Goal: Information Seeking & Learning: Learn about a topic

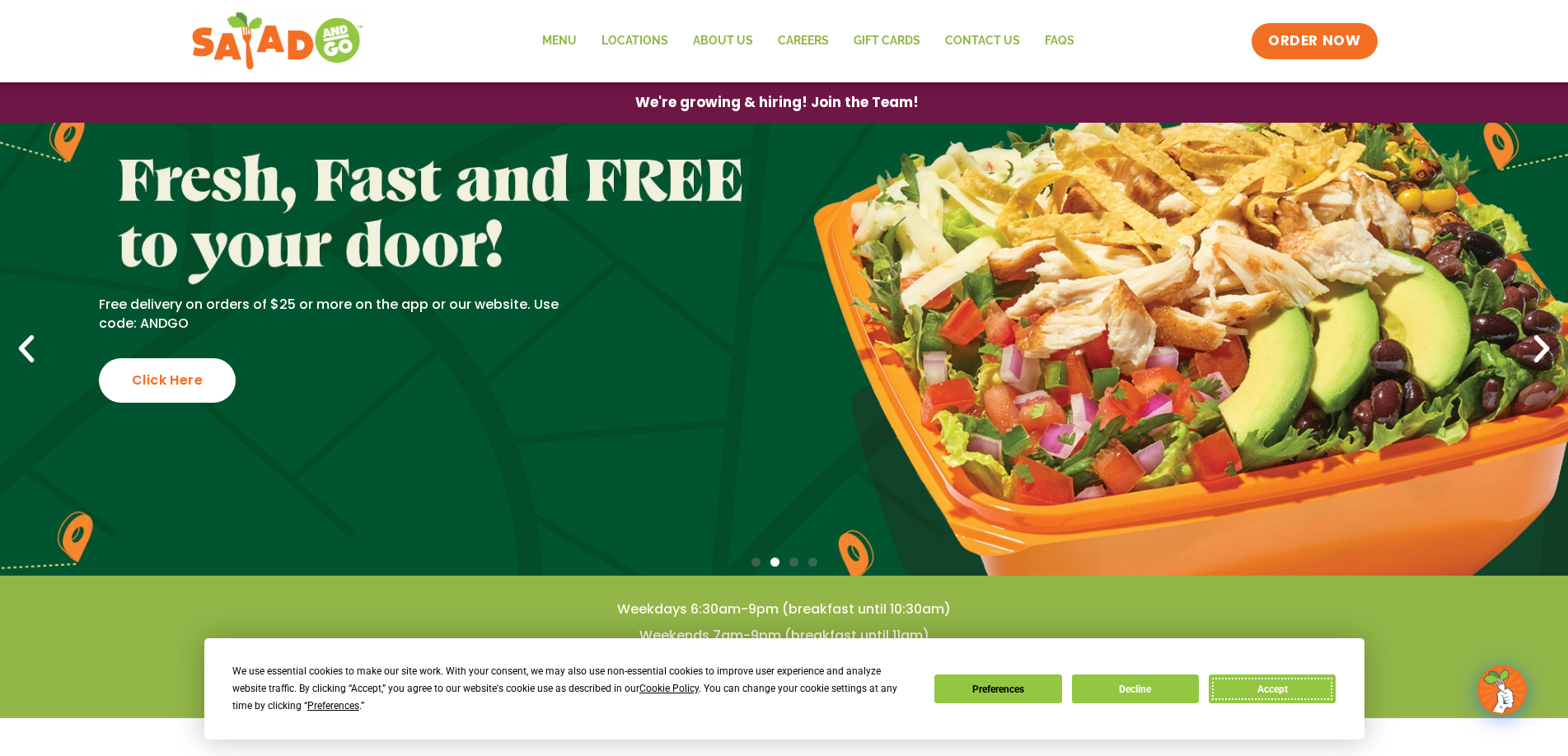
click at [1247, 695] on button "Accept" at bounding box center [1272, 689] width 127 height 28
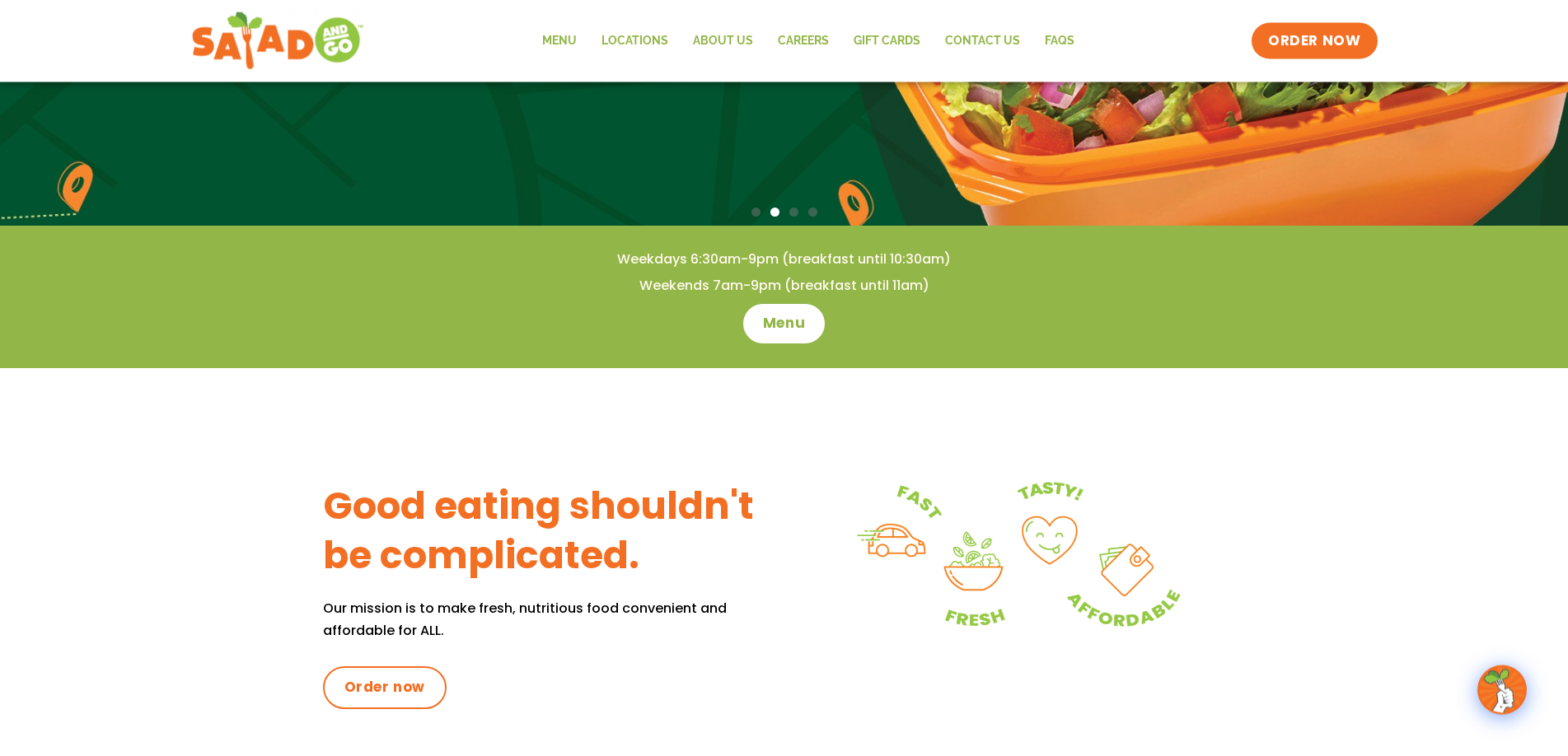
scroll to position [420, 0]
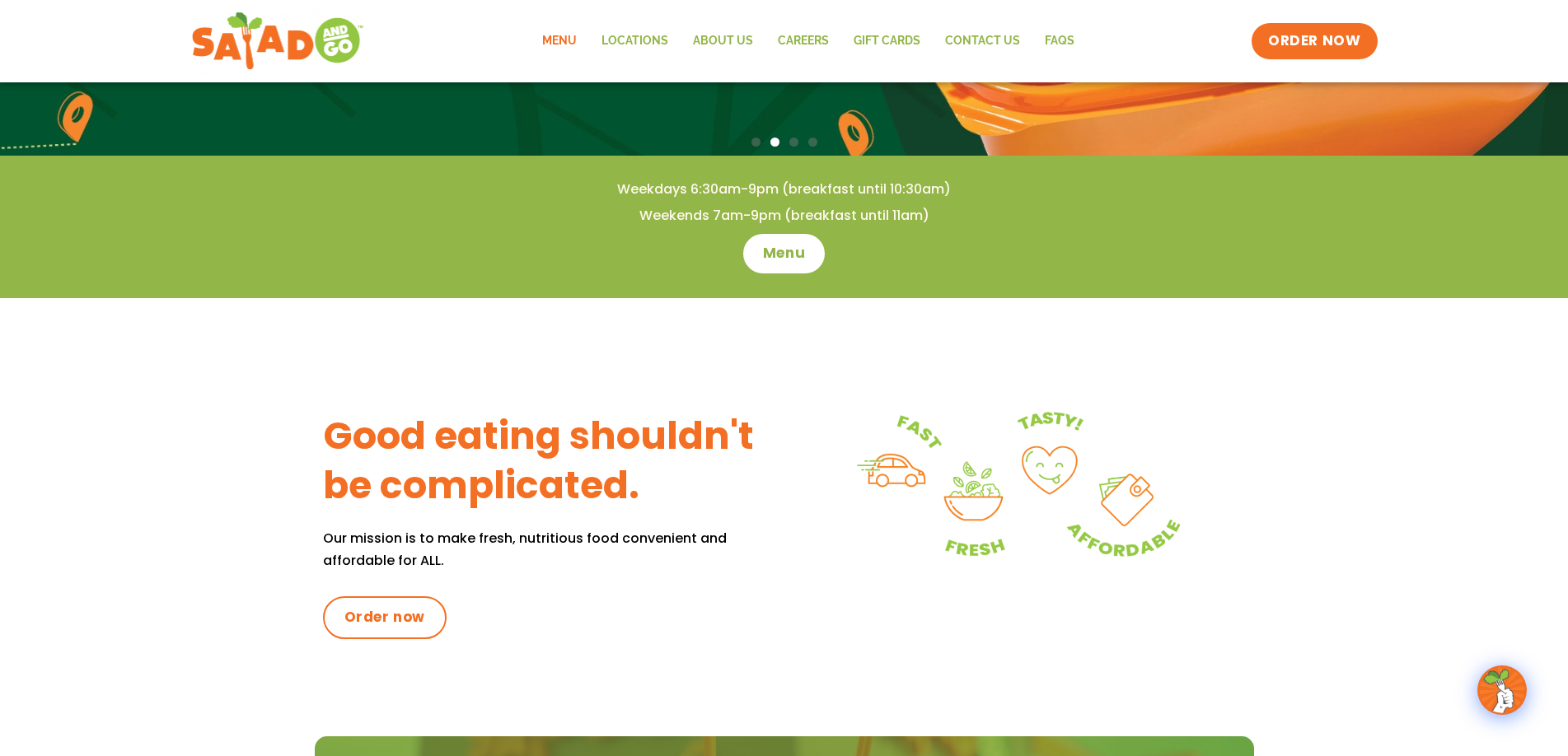
click at [573, 45] on link "Menu" at bounding box center [559, 41] width 59 height 38
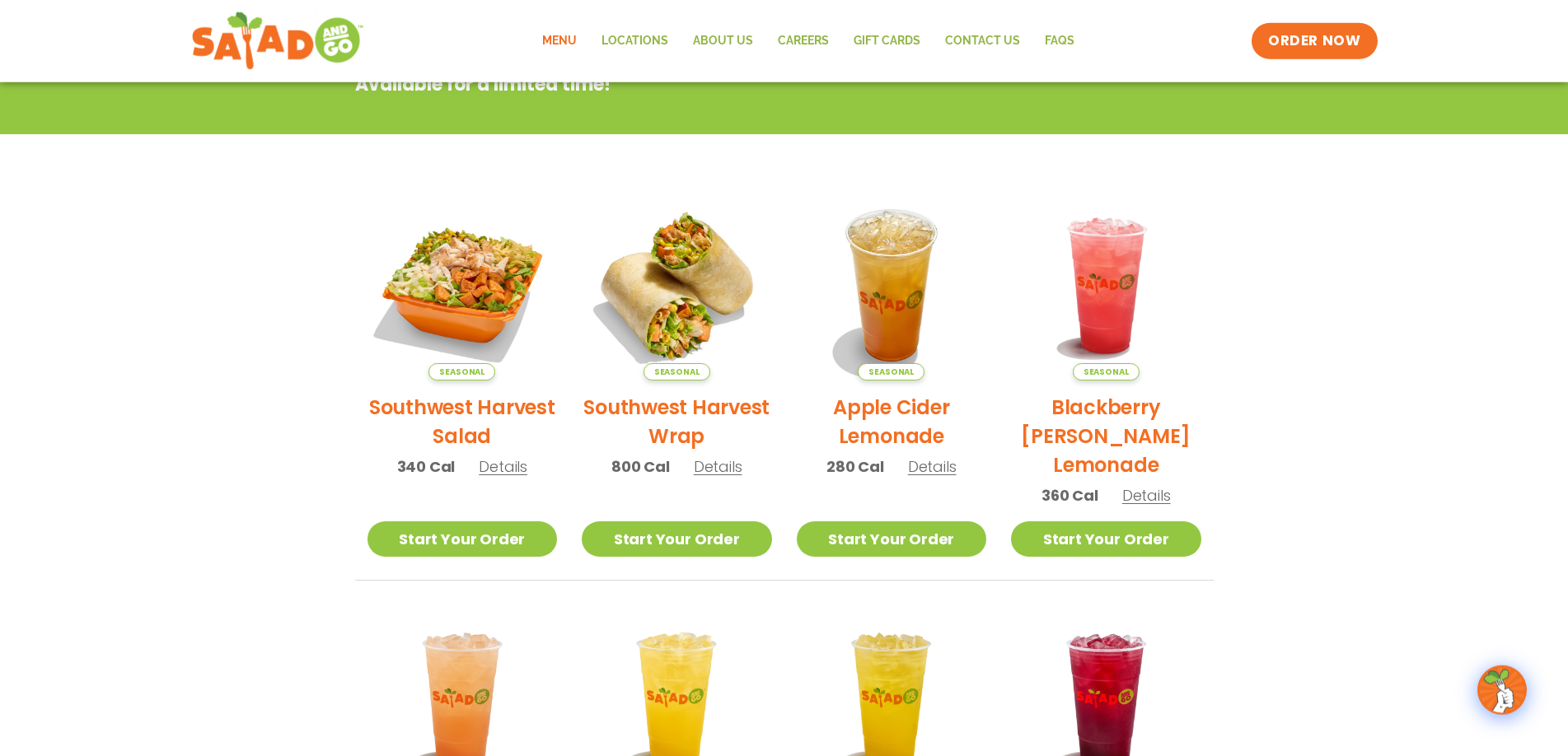
scroll to position [273, 0]
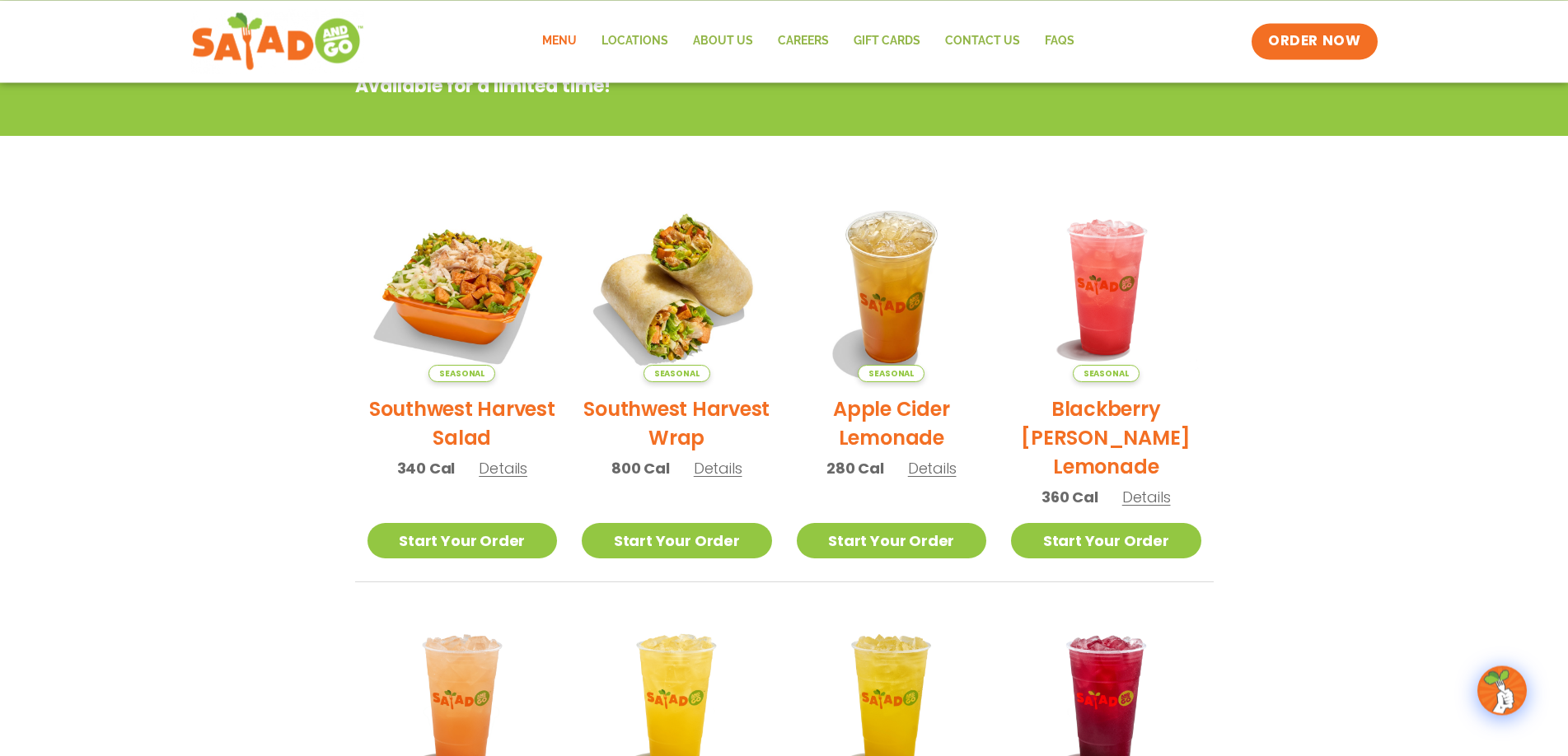
click at [515, 473] on span "Details" at bounding box center [502, 468] width 49 height 20
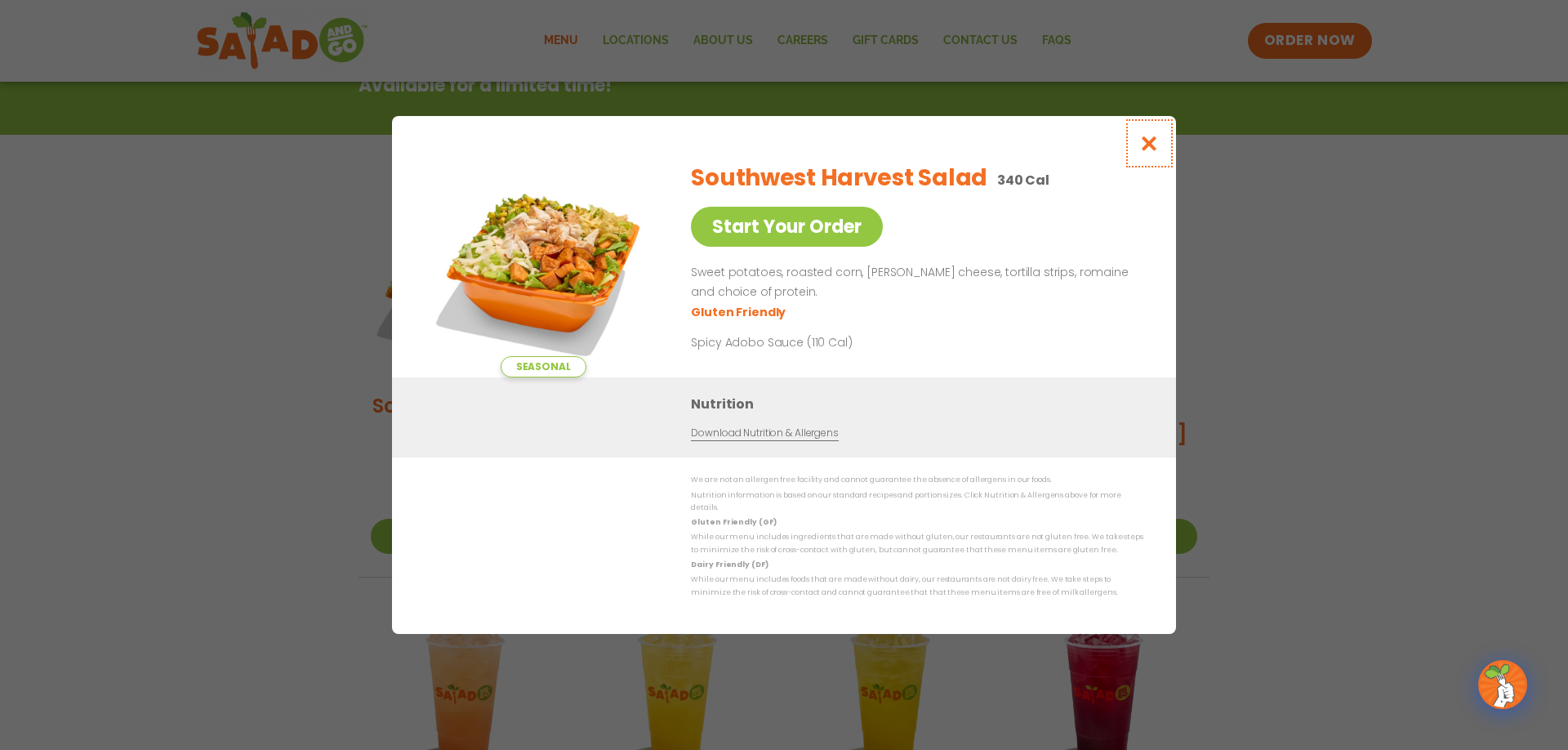
click at [1146, 151] on icon "Close modal" at bounding box center [1149, 143] width 20 height 17
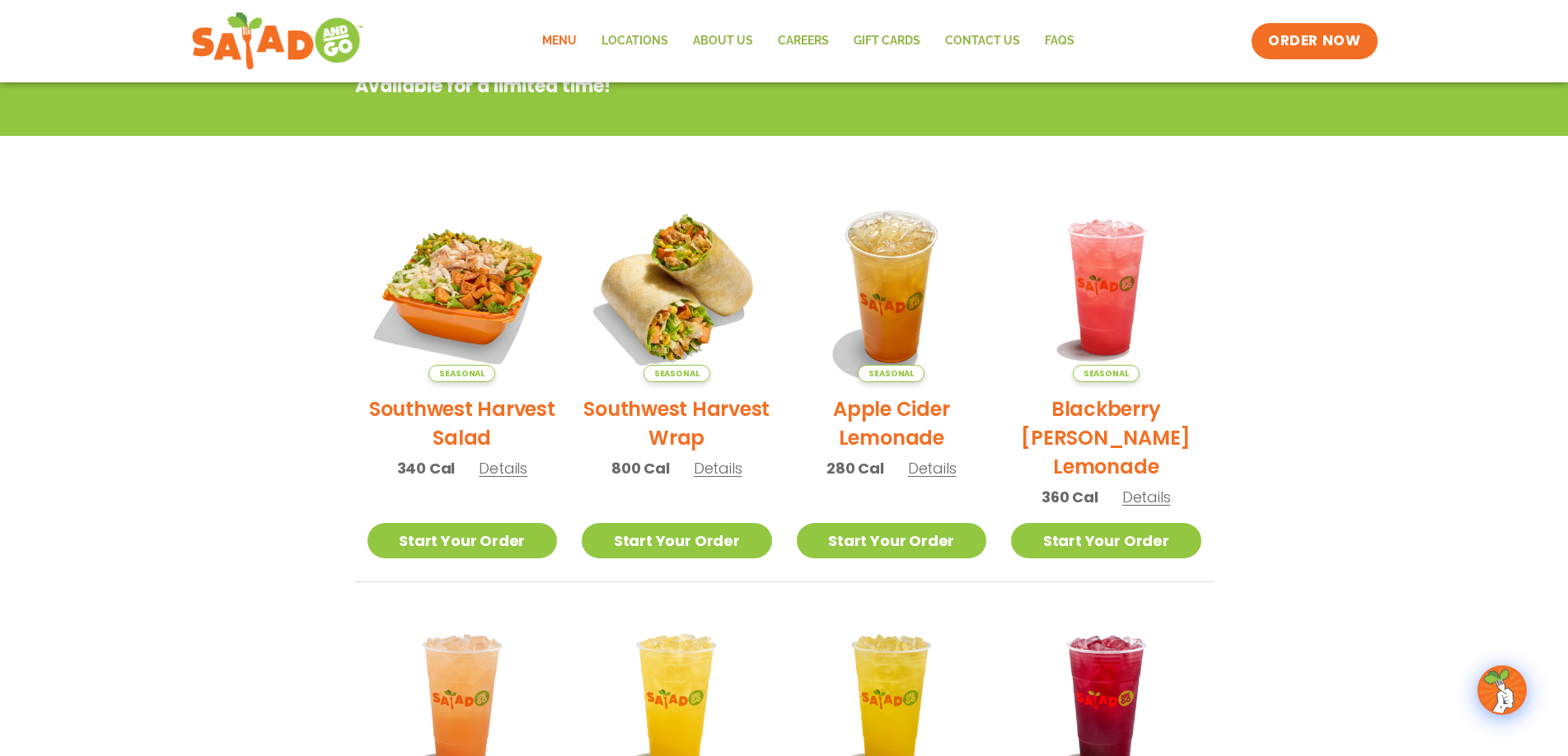
click at [927, 475] on span "Details" at bounding box center [932, 468] width 49 height 20
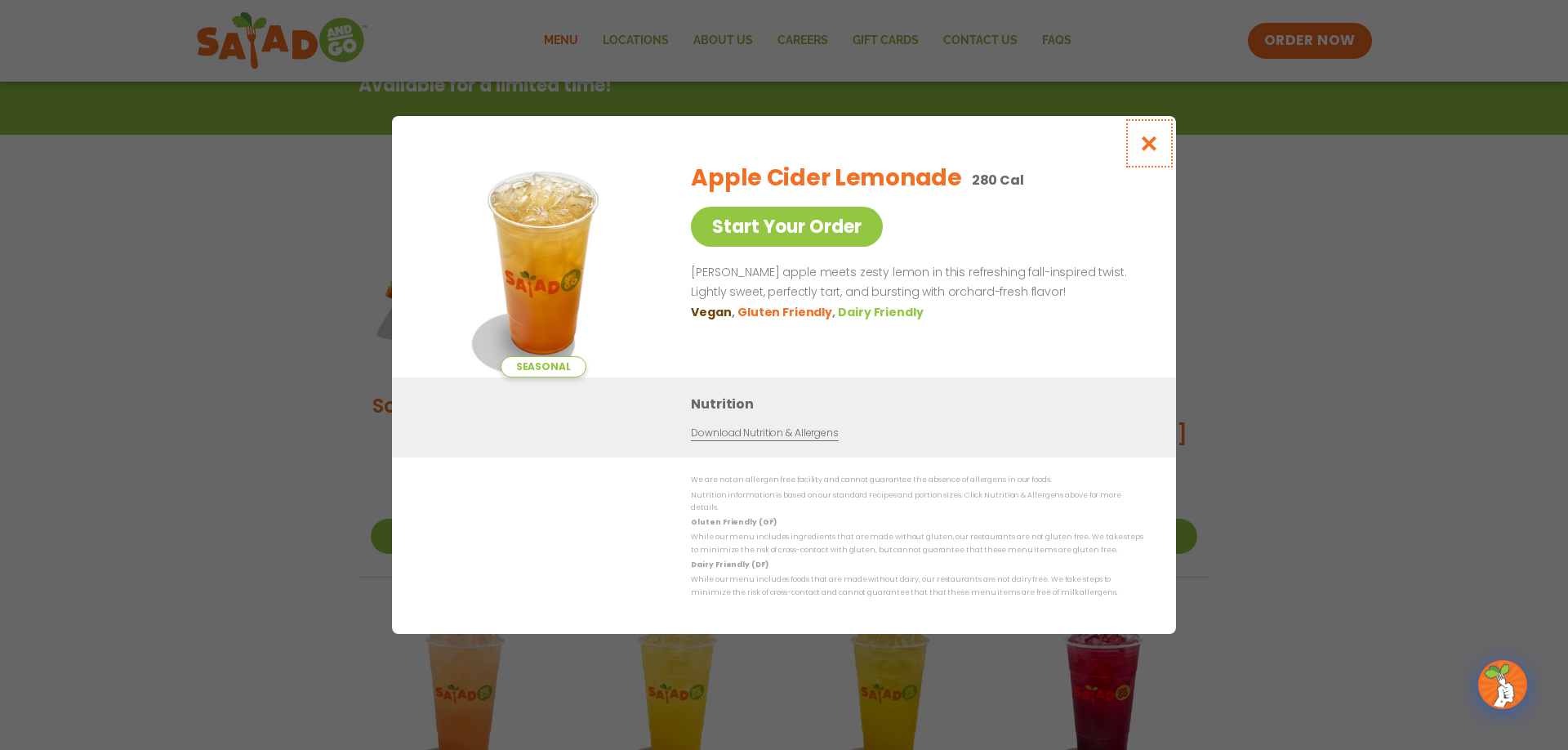
click at [1149, 143] on icon "Close modal" at bounding box center [1149, 143] width 20 height 17
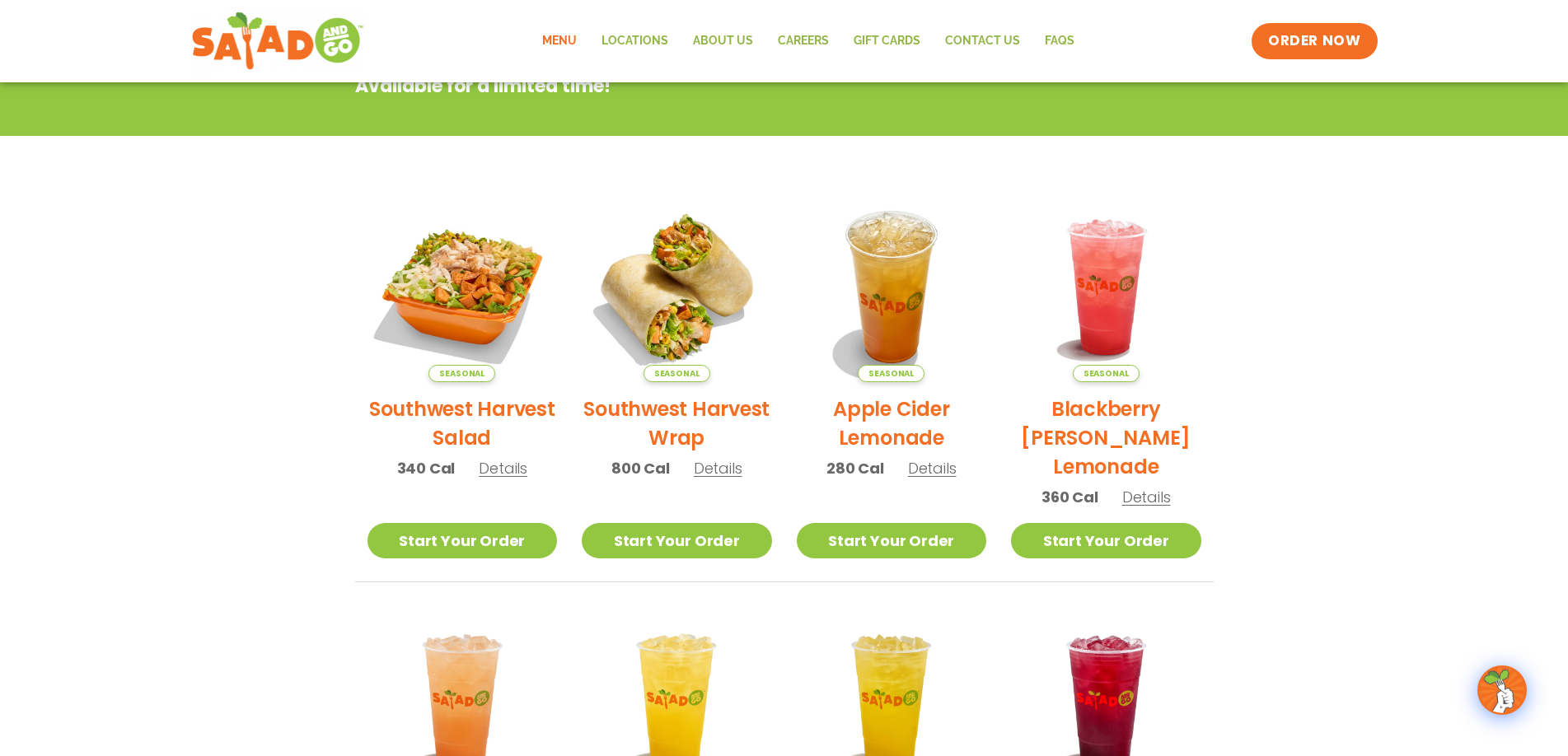
click at [1157, 490] on span "Details" at bounding box center [1146, 497] width 49 height 20
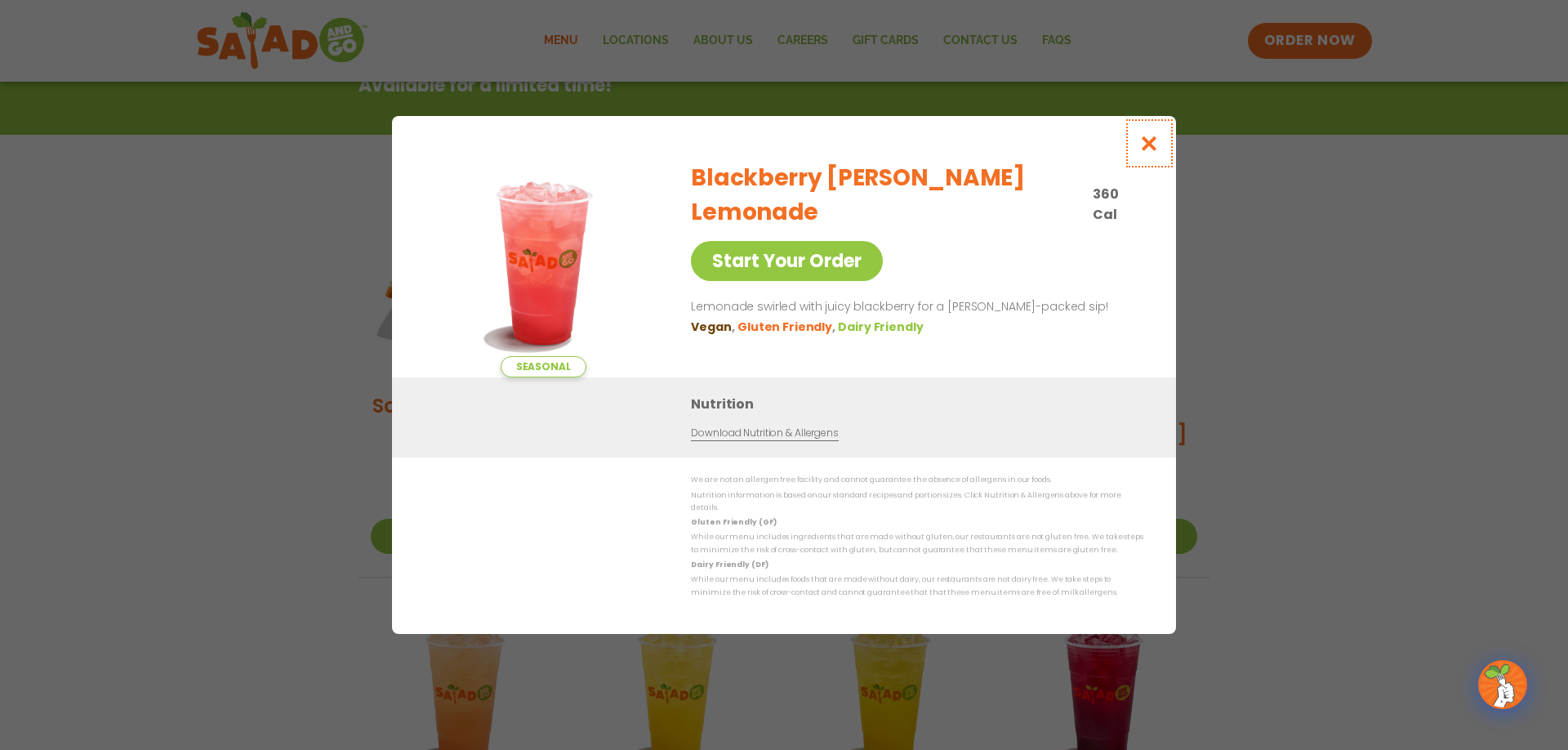
click at [1158, 152] on icon "Close modal" at bounding box center [1149, 143] width 20 height 17
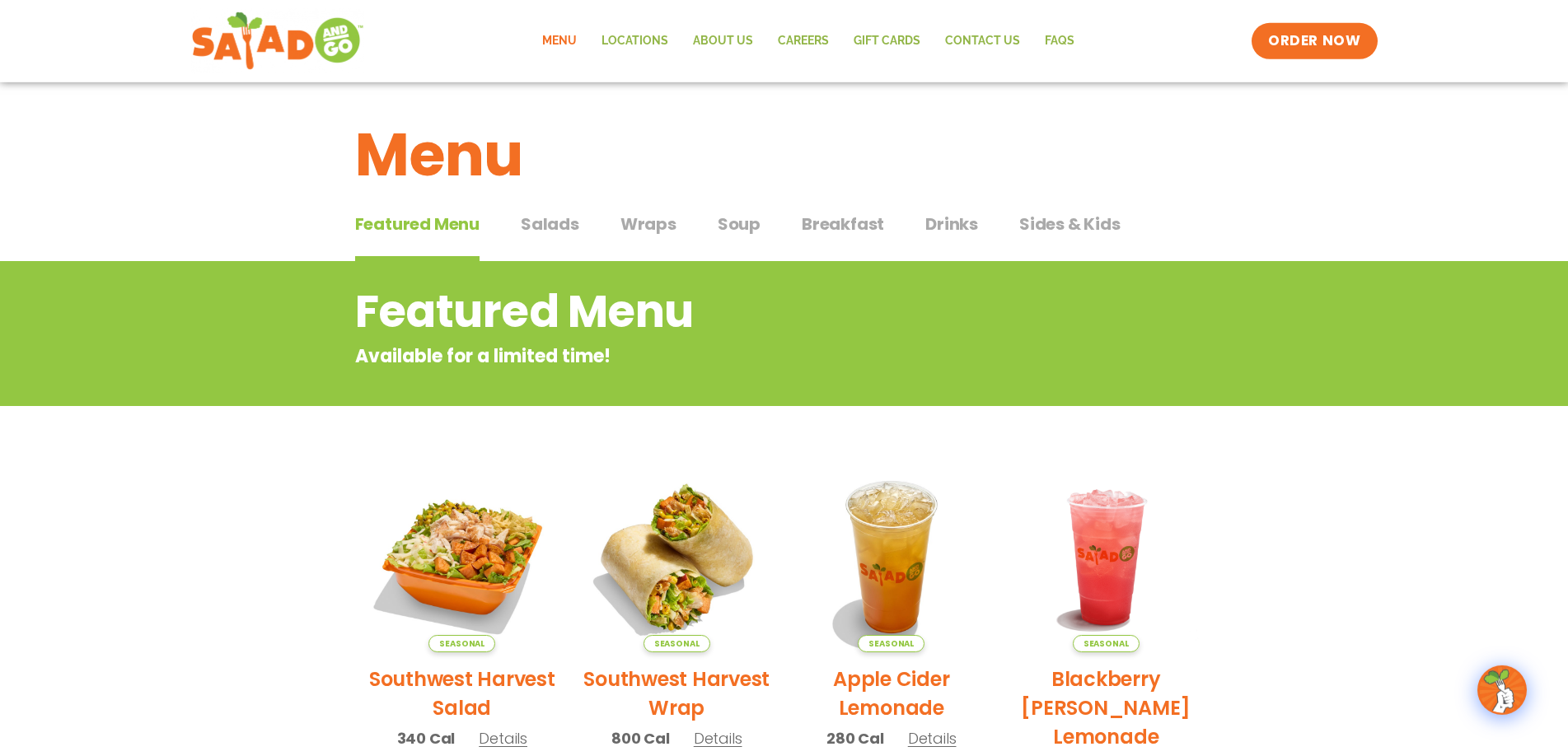
scroll to position [0, 0]
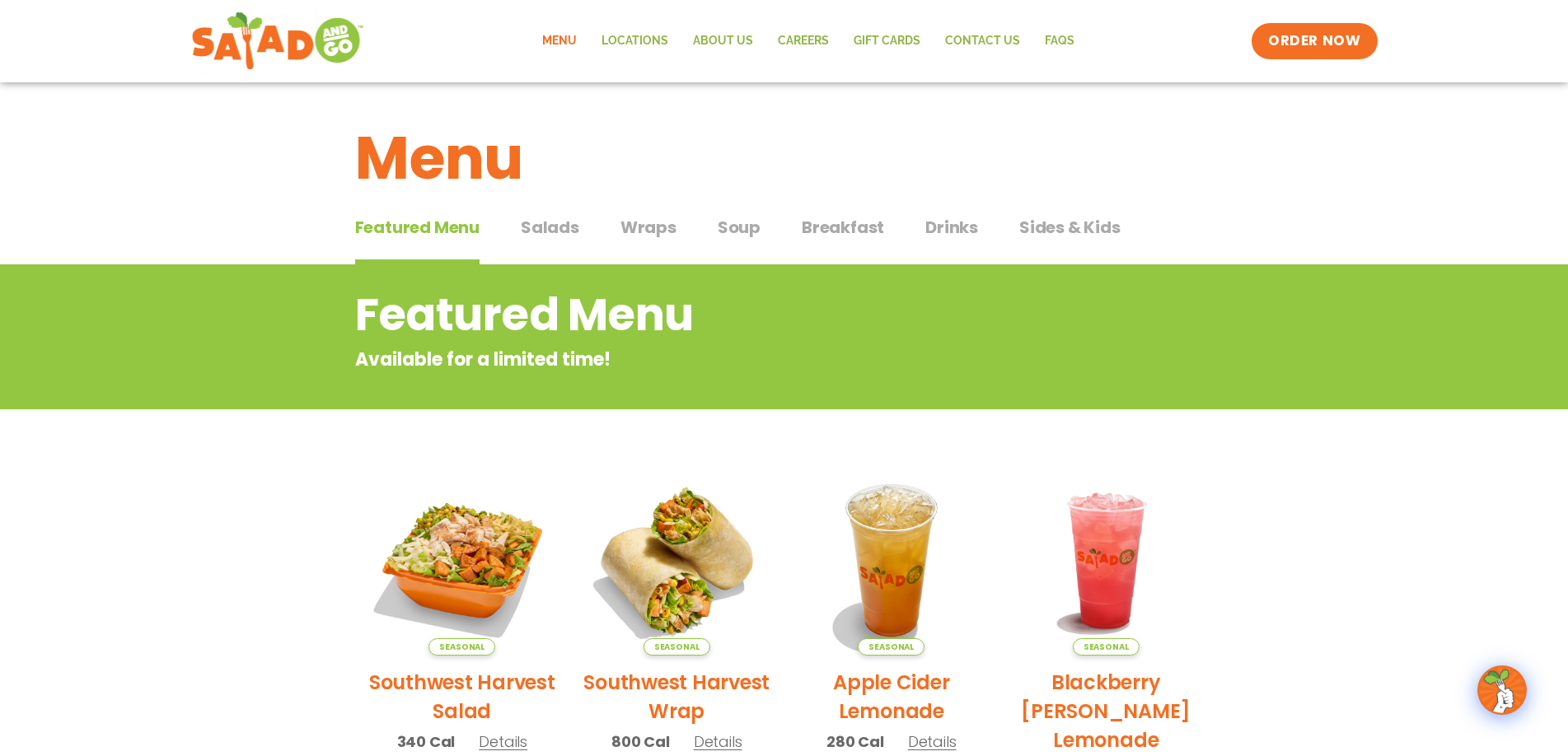
click at [549, 225] on span "Salads" at bounding box center [550, 227] width 59 height 25
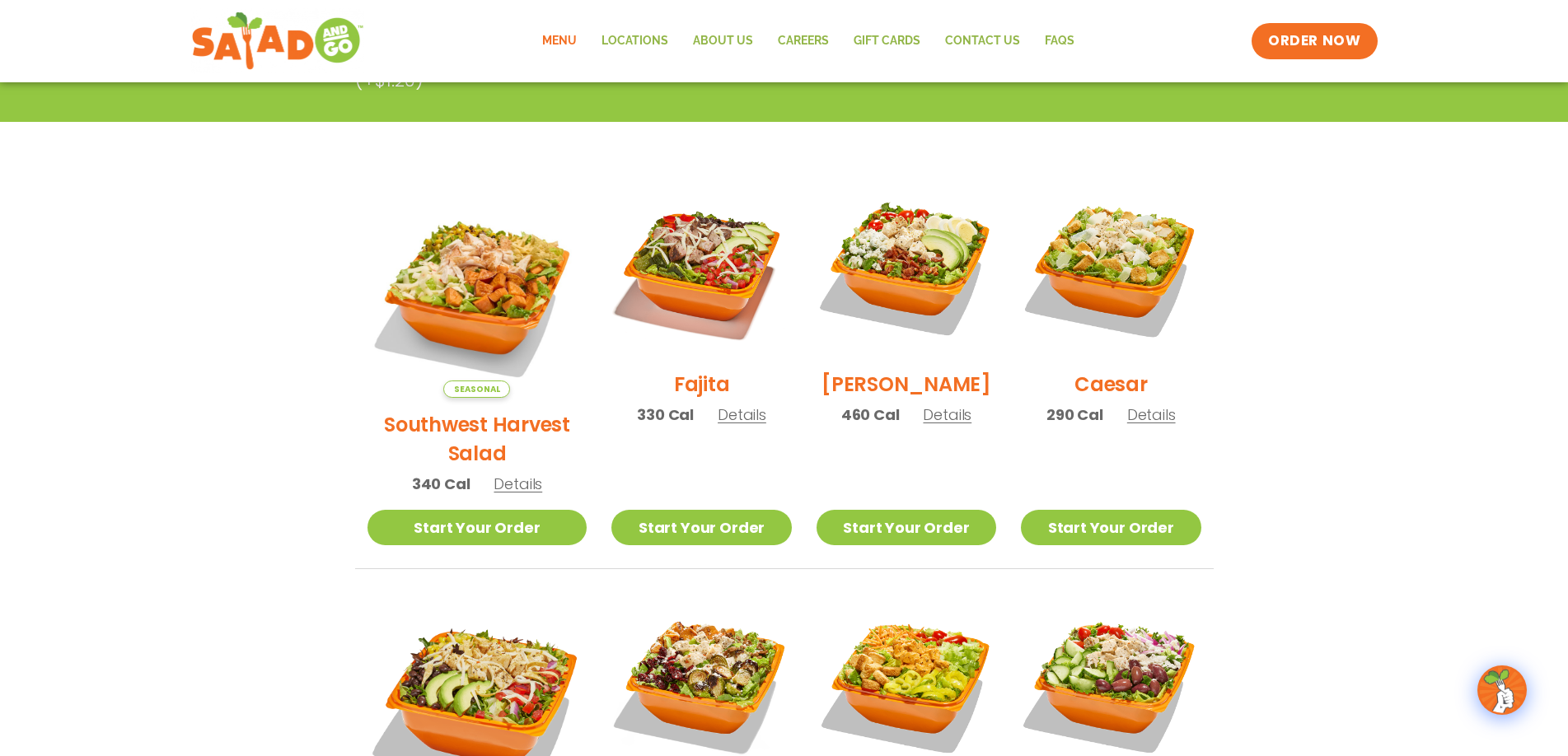
scroll to position [420, 0]
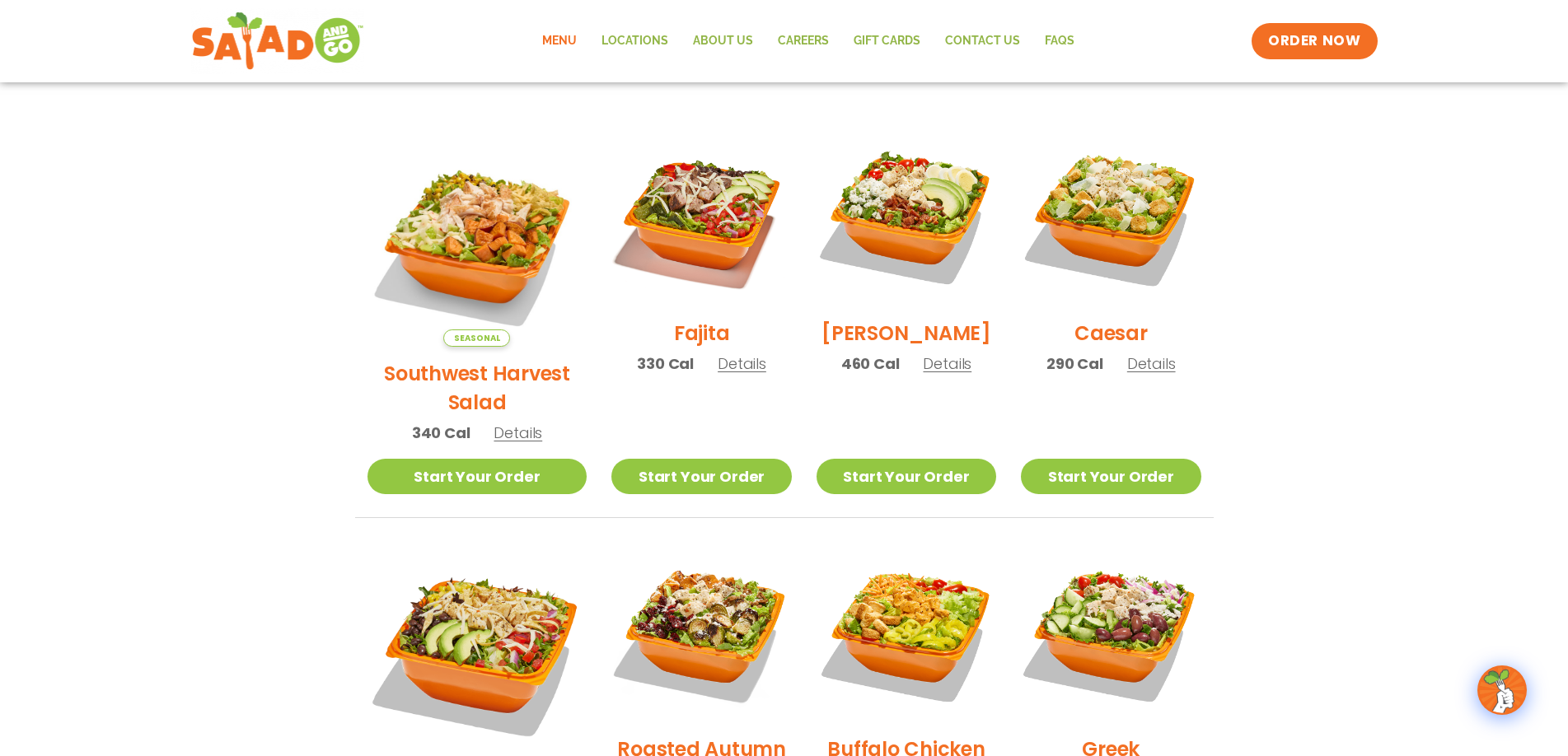
click at [1129, 374] on span "Details" at bounding box center [1151, 363] width 49 height 20
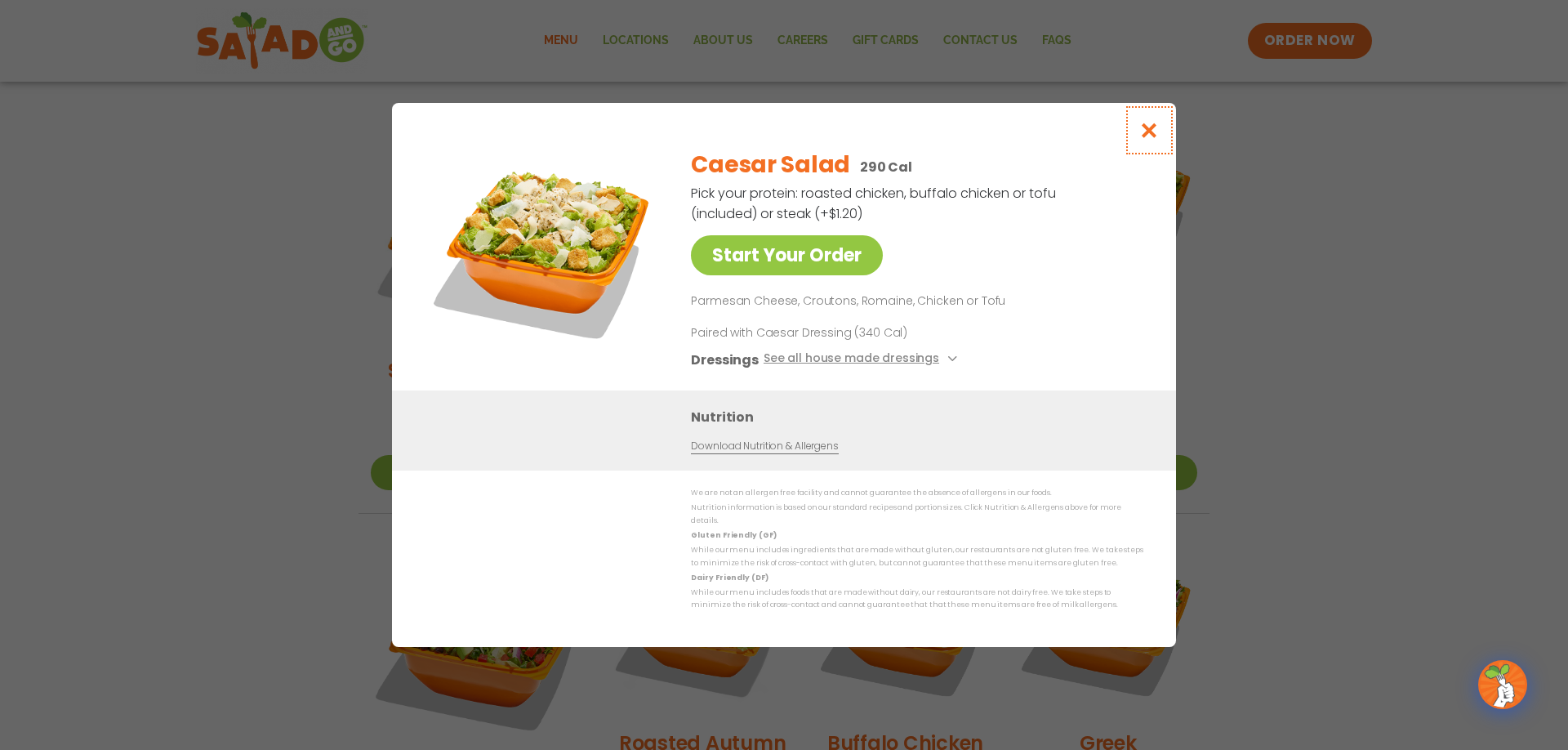
click at [1152, 138] on icon "Close modal" at bounding box center [1149, 129] width 20 height 17
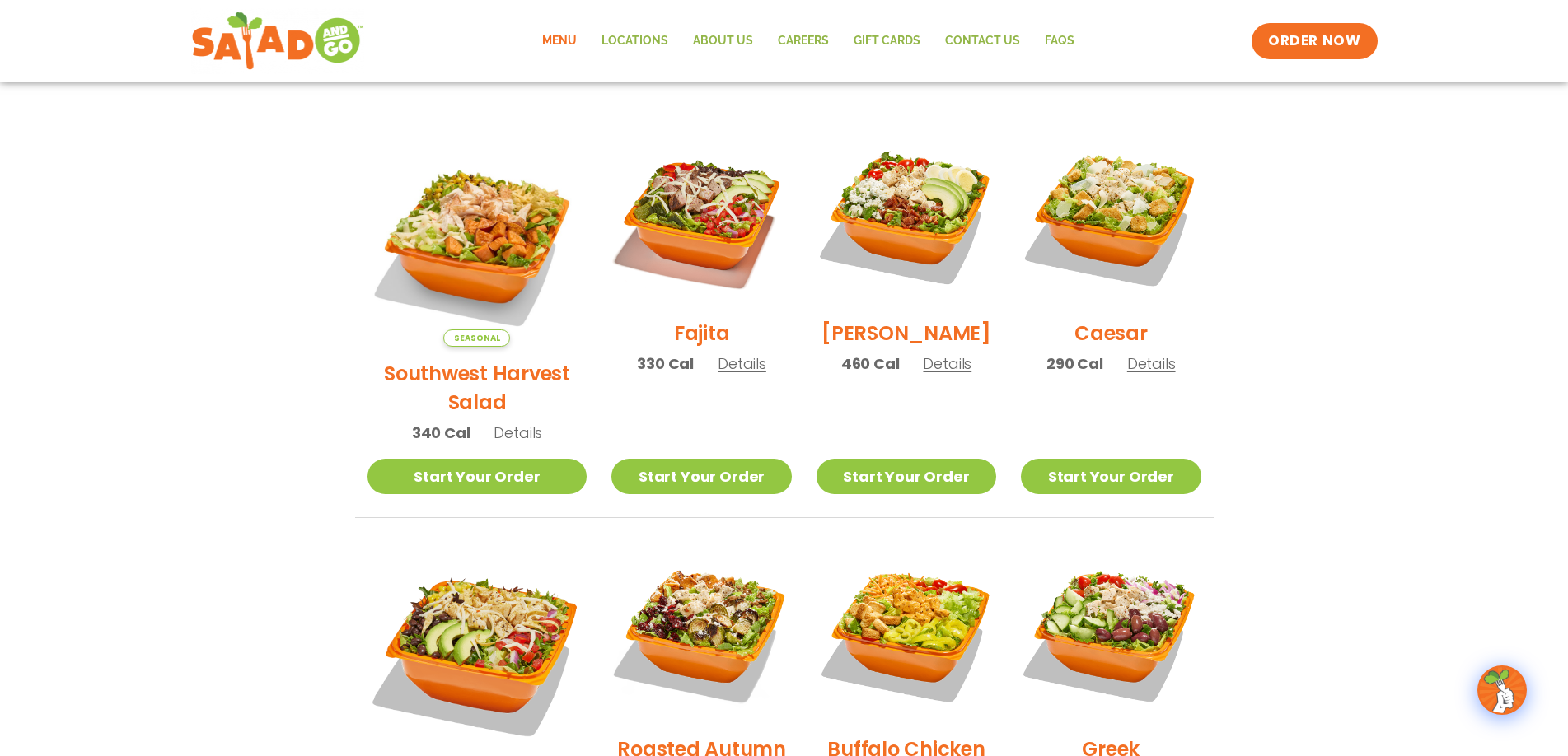
click at [1323, 333] on section "Salads Our house-made dressings make our huge portions even more delicious. Goo…" at bounding box center [784, 569] width 1568 height 1448
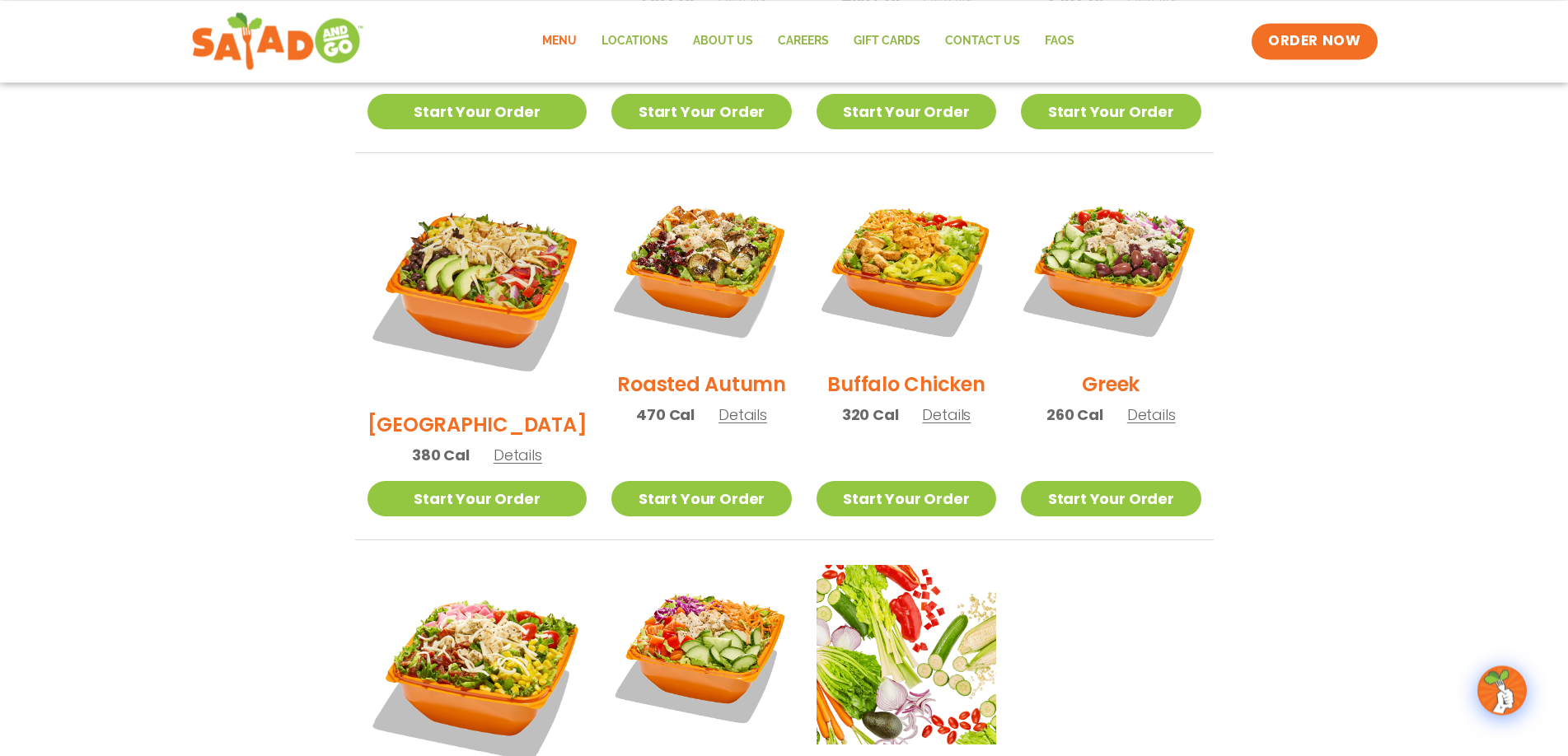
scroll to position [840, 0]
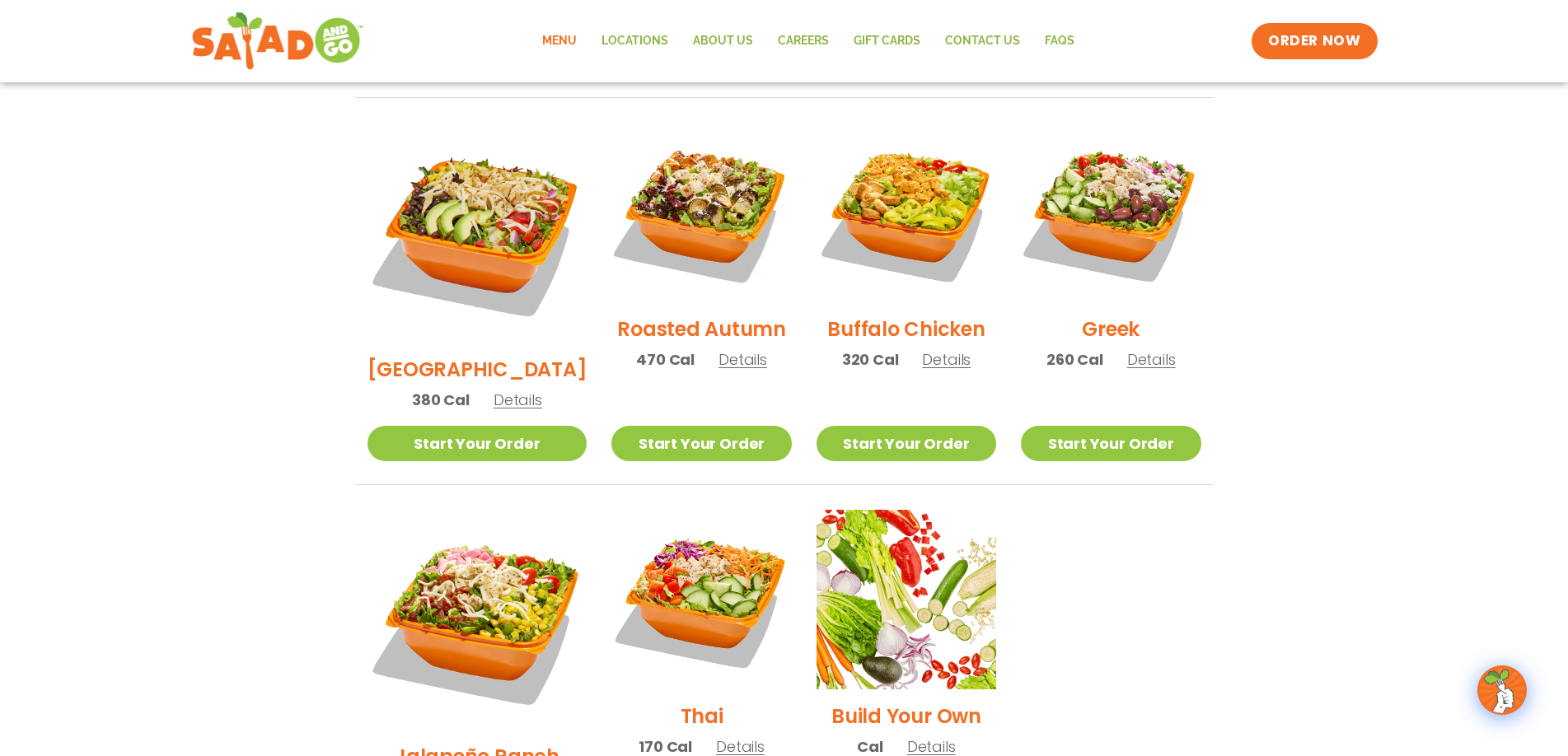
click at [718, 350] on span "Details" at bounding box center [742, 359] width 49 height 20
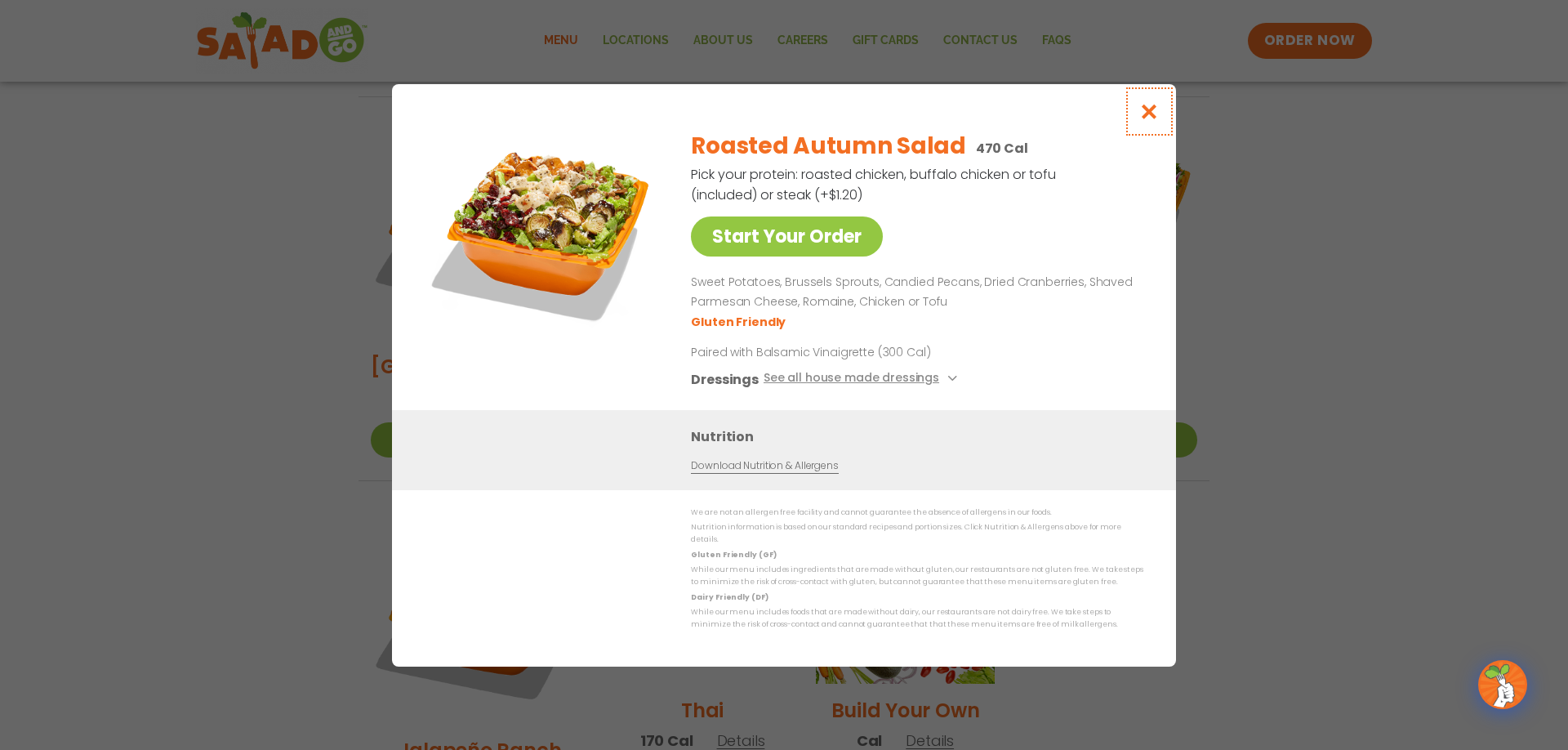
click at [1156, 114] on icon "Close modal" at bounding box center [1149, 111] width 20 height 17
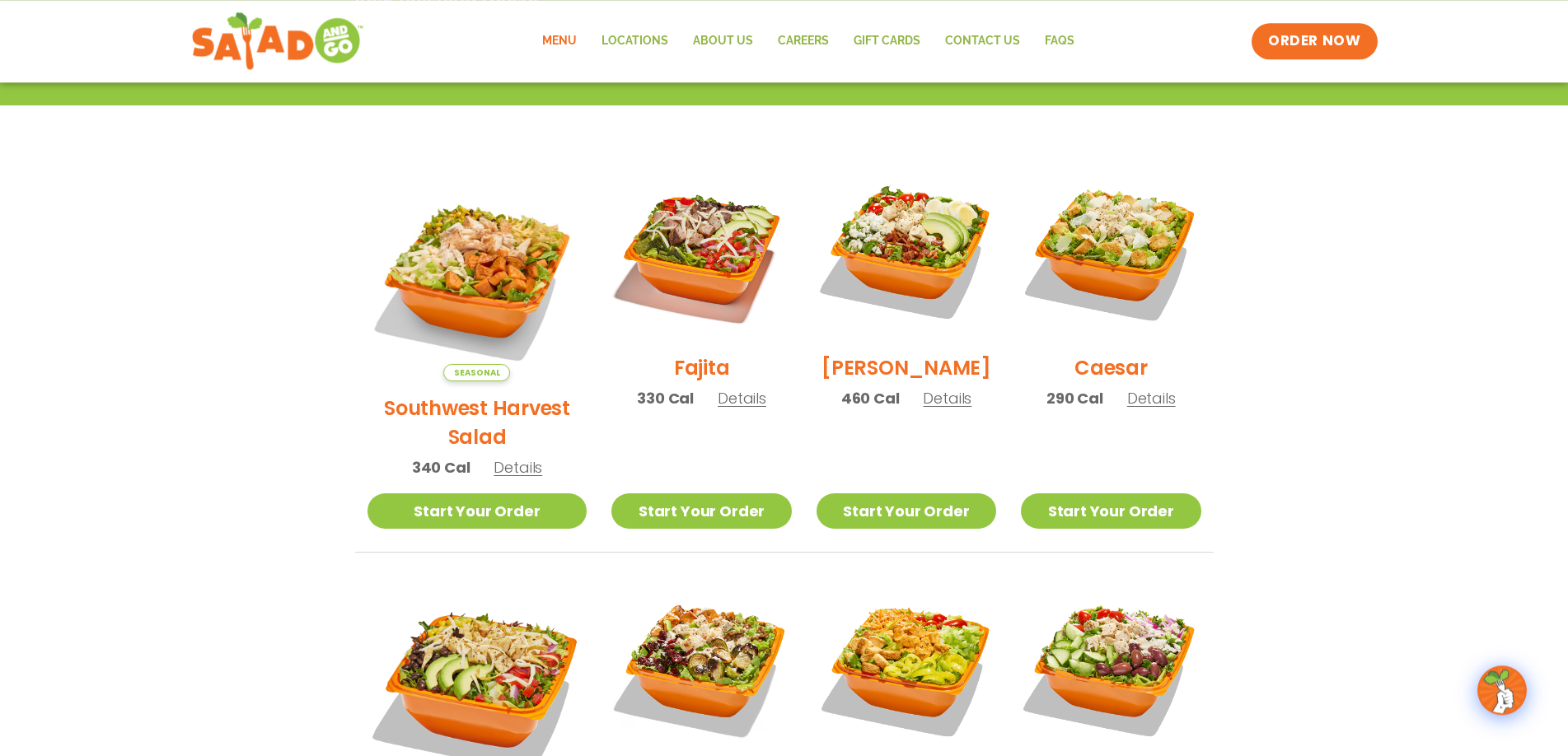
scroll to position [0, 0]
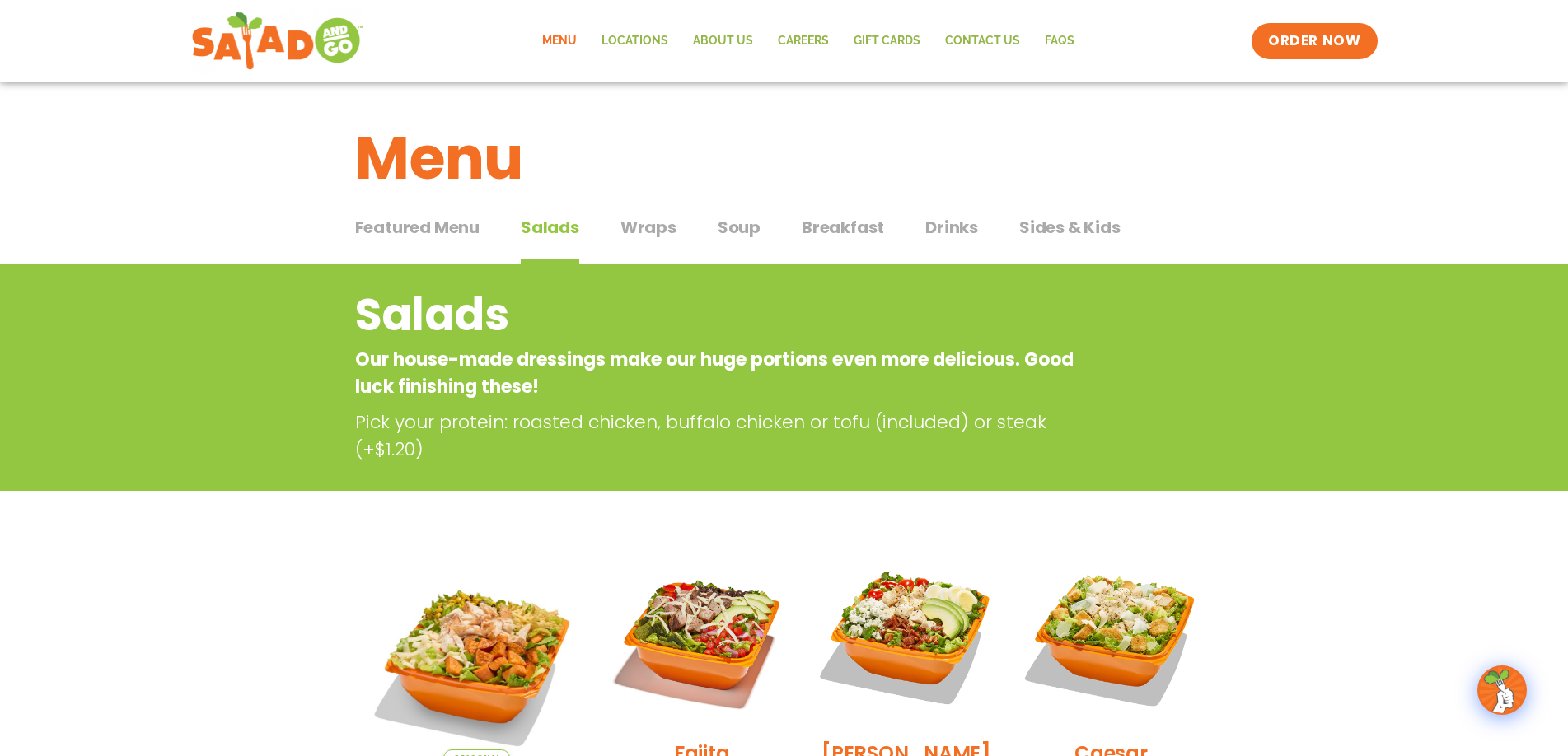
click at [626, 218] on span "Wraps" at bounding box center [648, 227] width 56 height 25
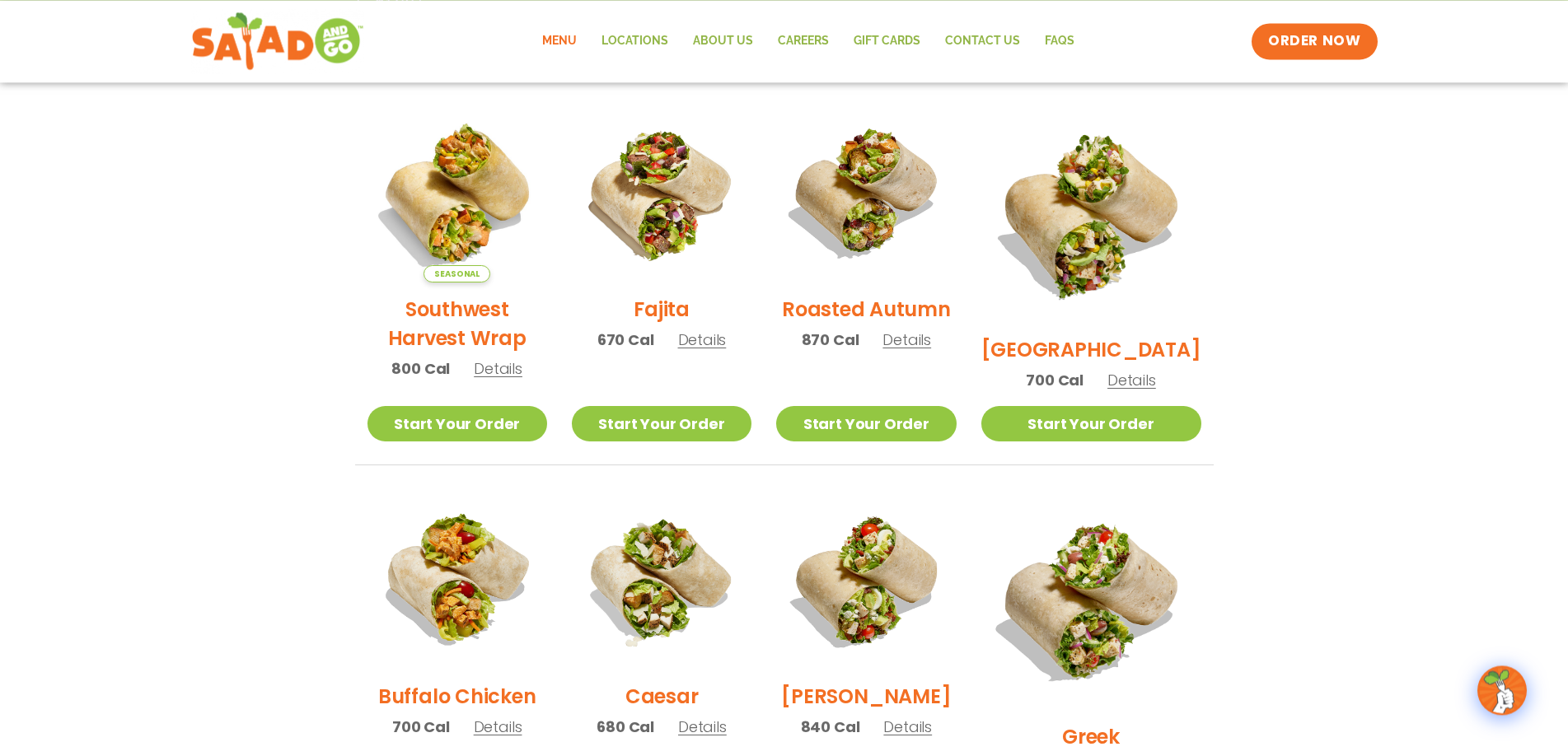
scroll to position [420, 0]
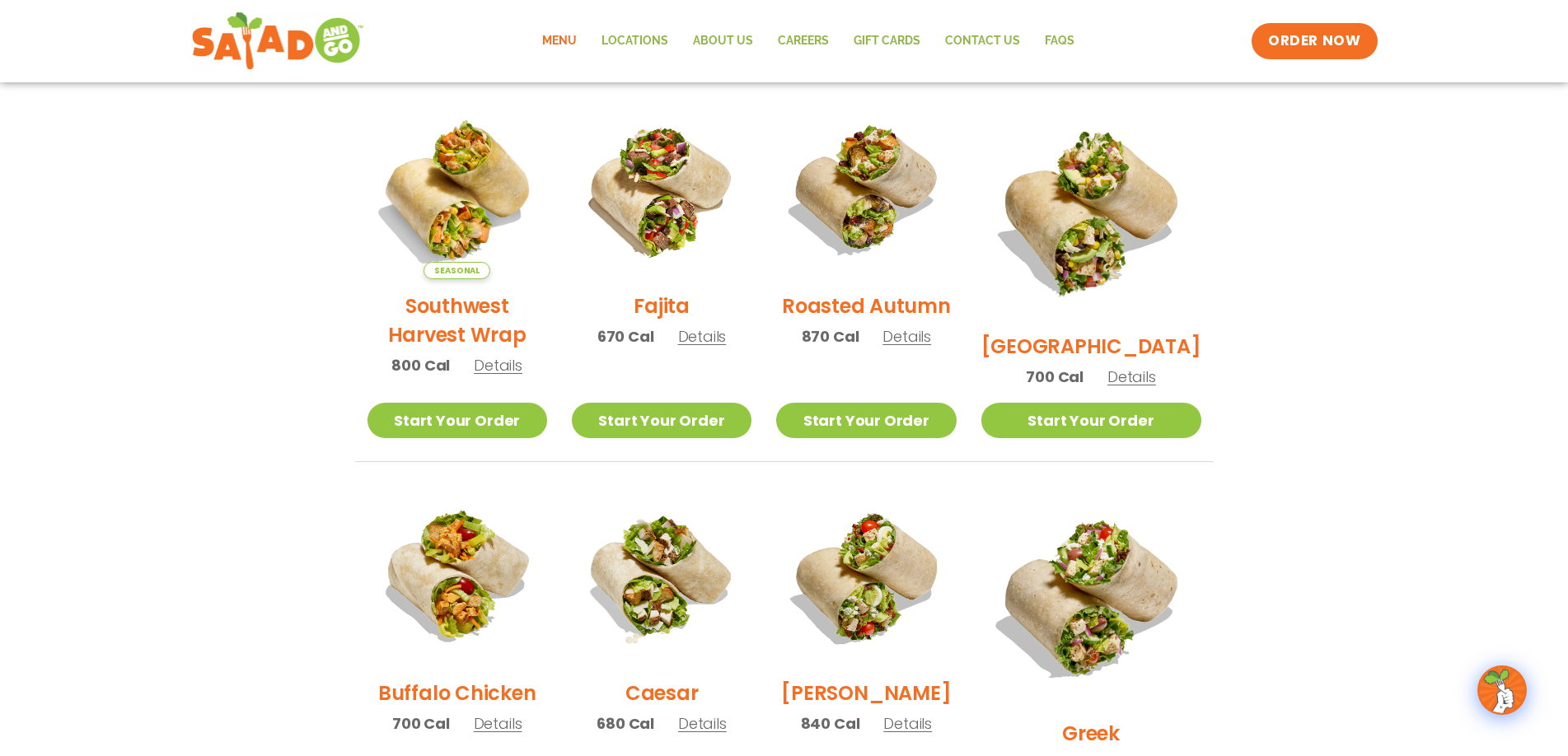
click at [931, 347] on span "Details" at bounding box center [906, 336] width 49 height 20
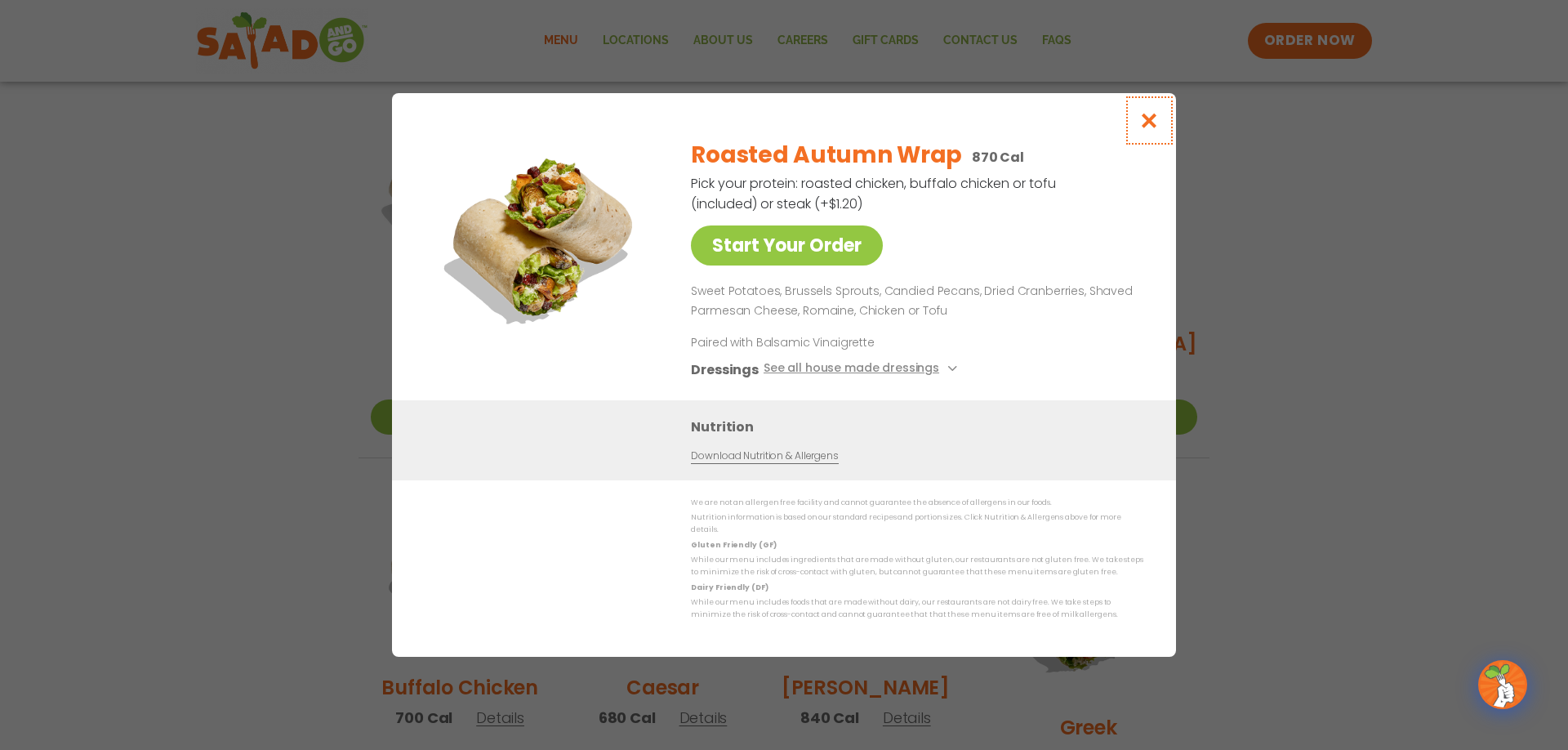
click at [1153, 129] on icon "Close modal" at bounding box center [1149, 120] width 20 height 17
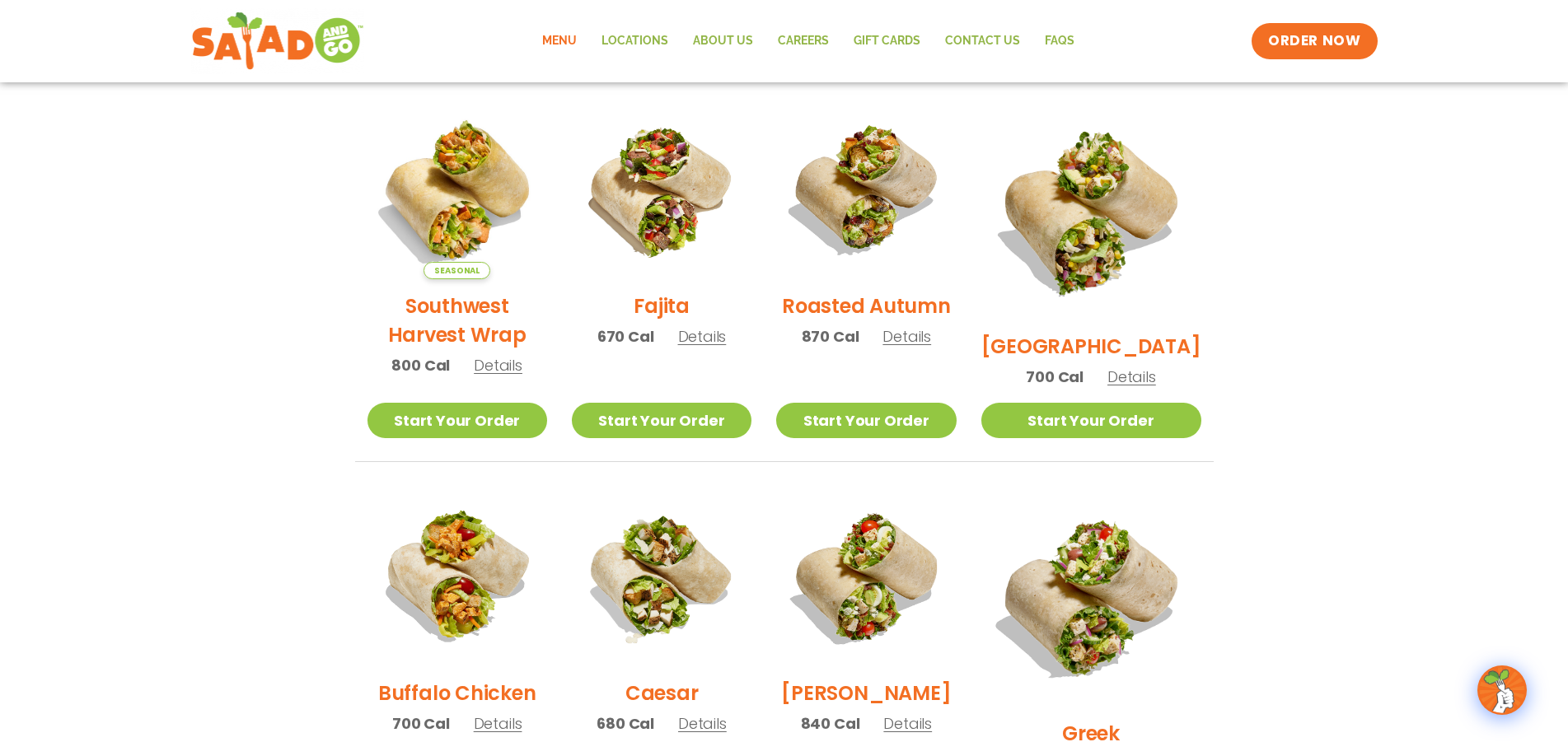
click at [1152, 366] on span "Details" at bounding box center [1131, 376] width 49 height 20
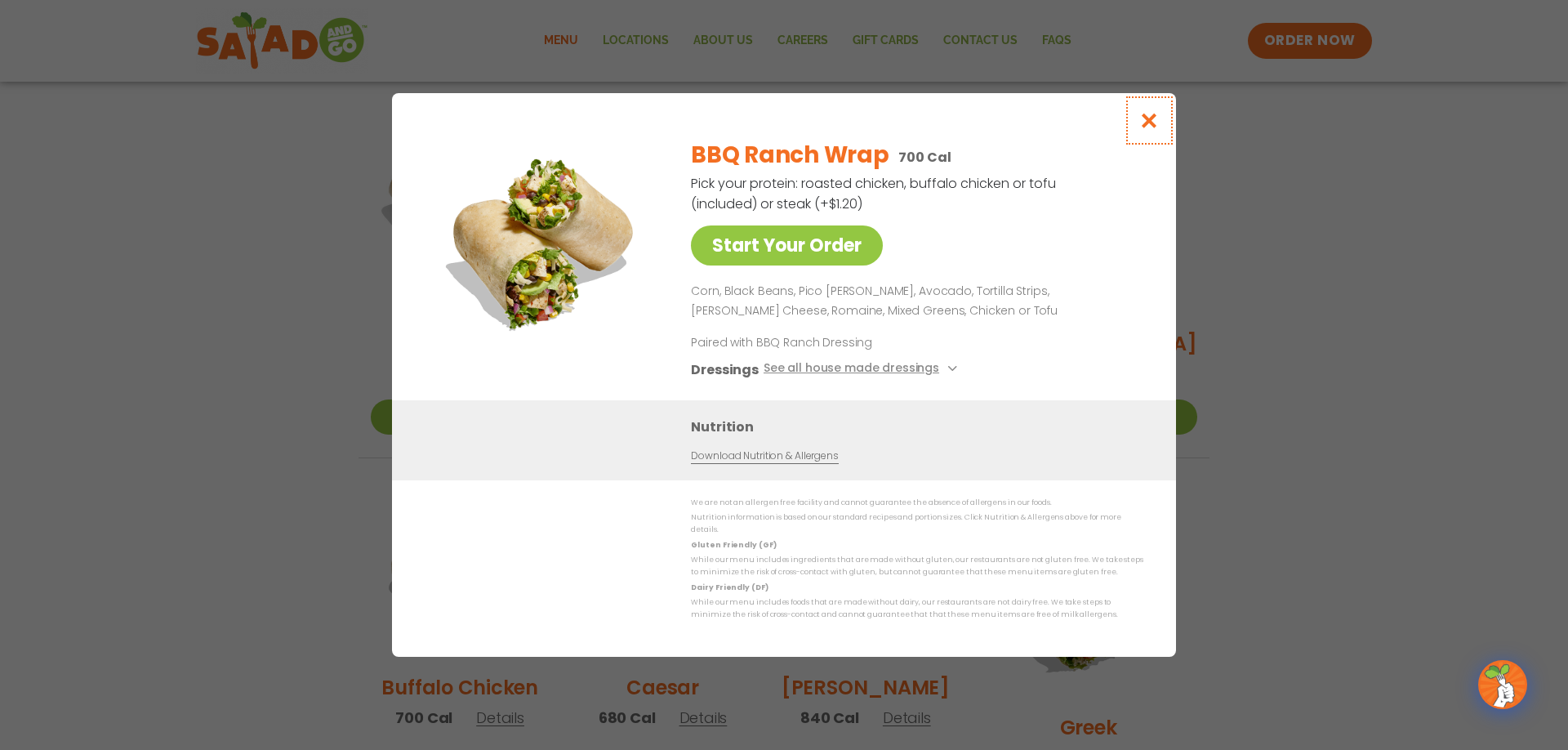
click at [1140, 123] on icon "Close modal" at bounding box center [1149, 120] width 20 height 17
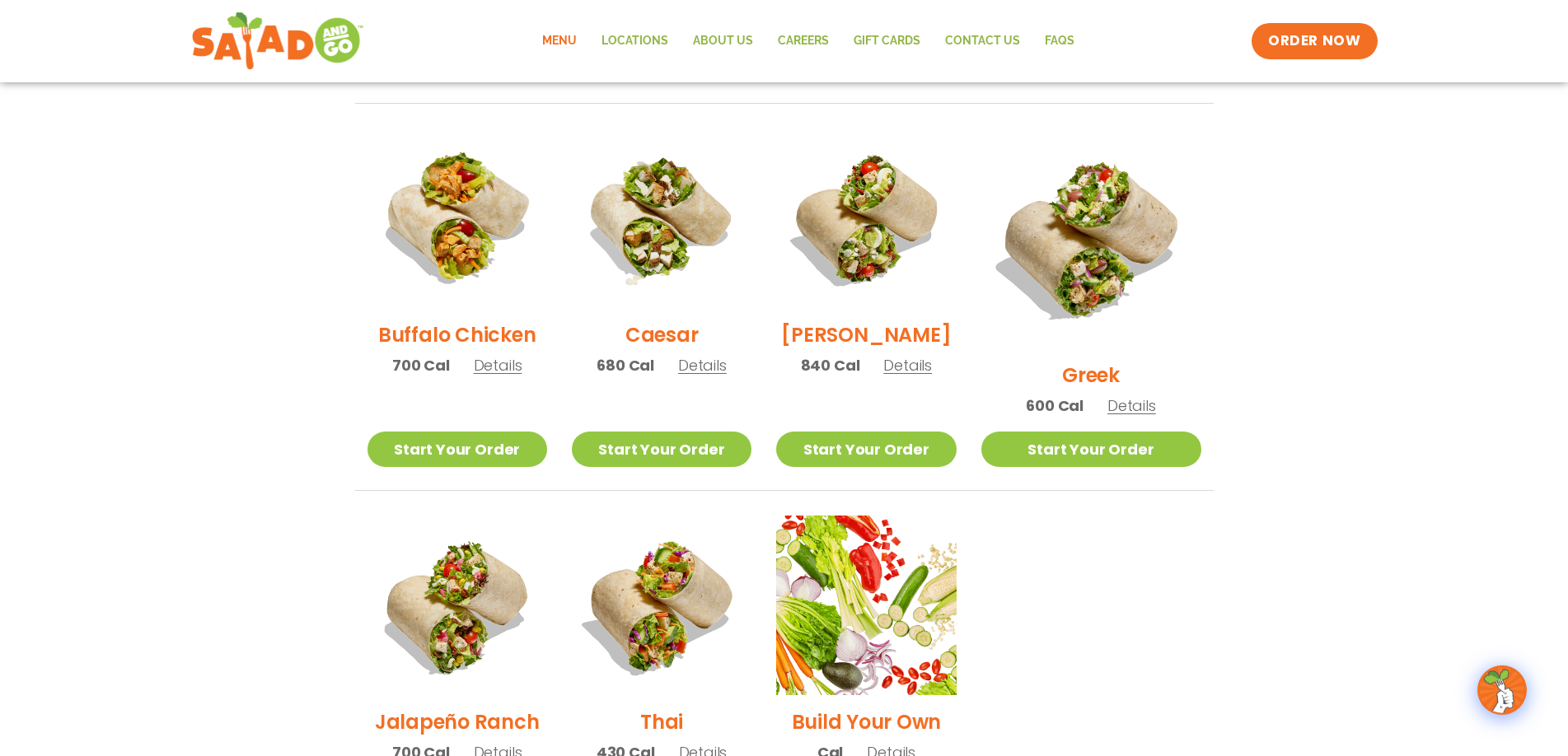
scroll to position [840, 0]
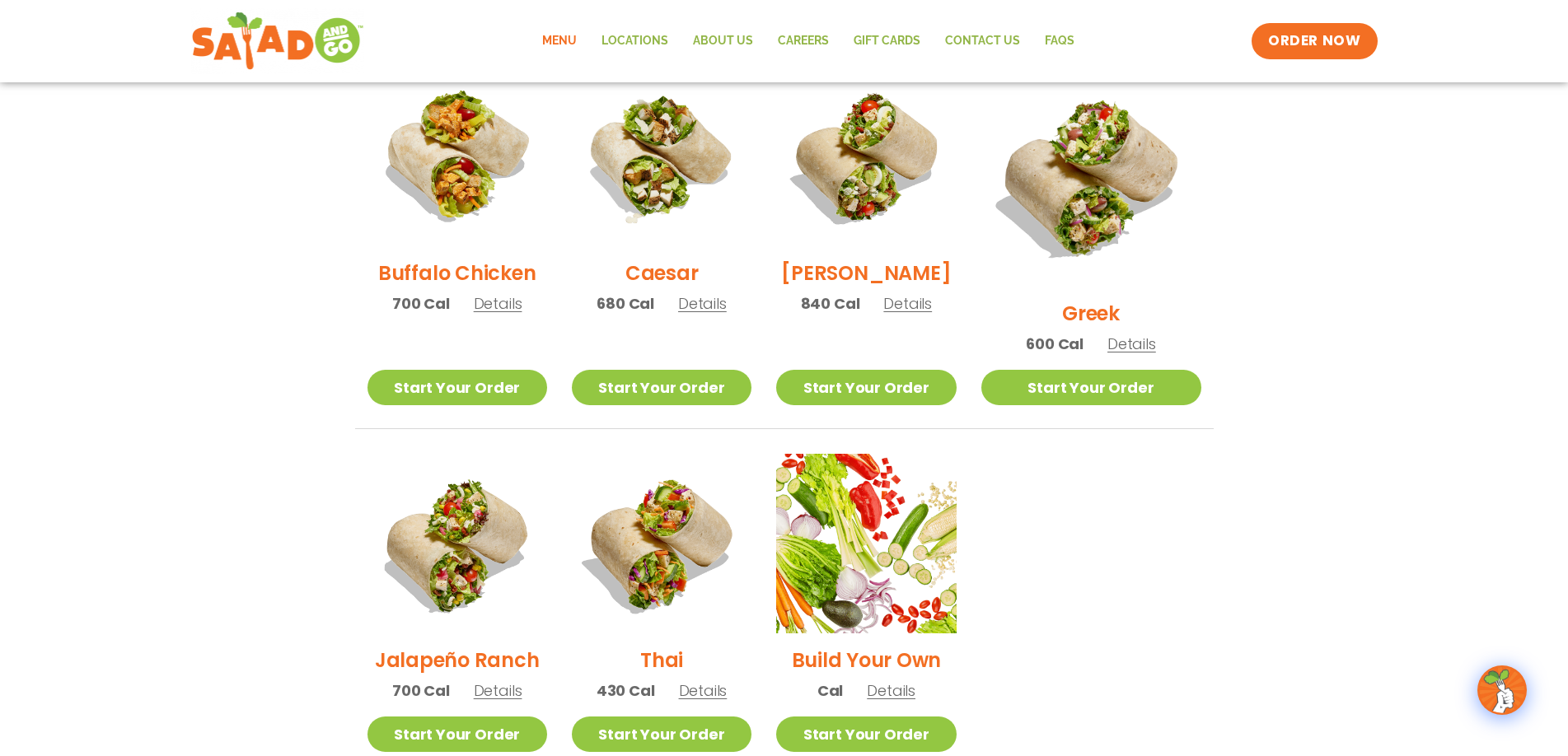
click at [724, 311] on span "Details" at bounding box center [702, 303] width 49 height 20
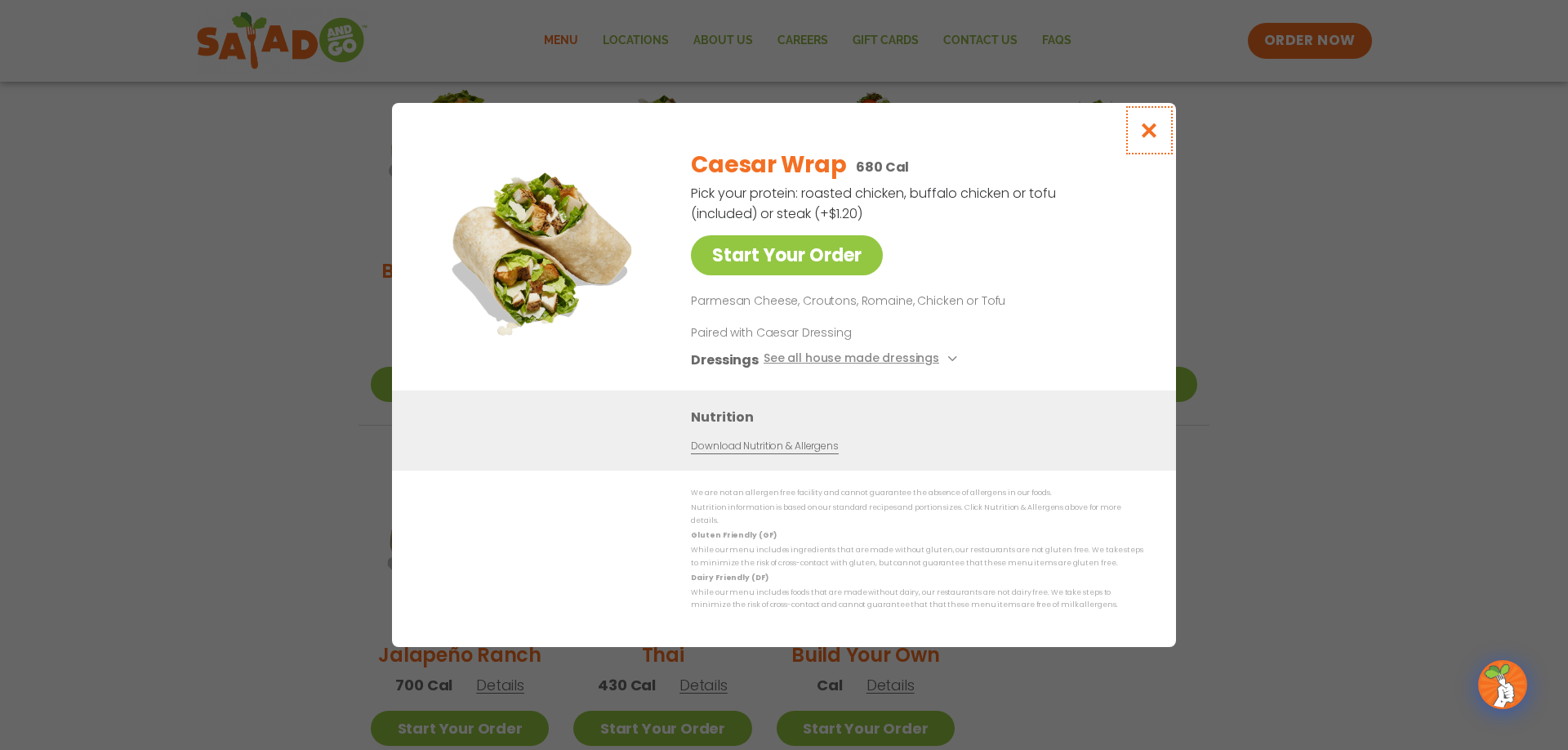
click at [1152, 137] on icon "Close modal" at bounding box center [1149, 129] width 20 height 17
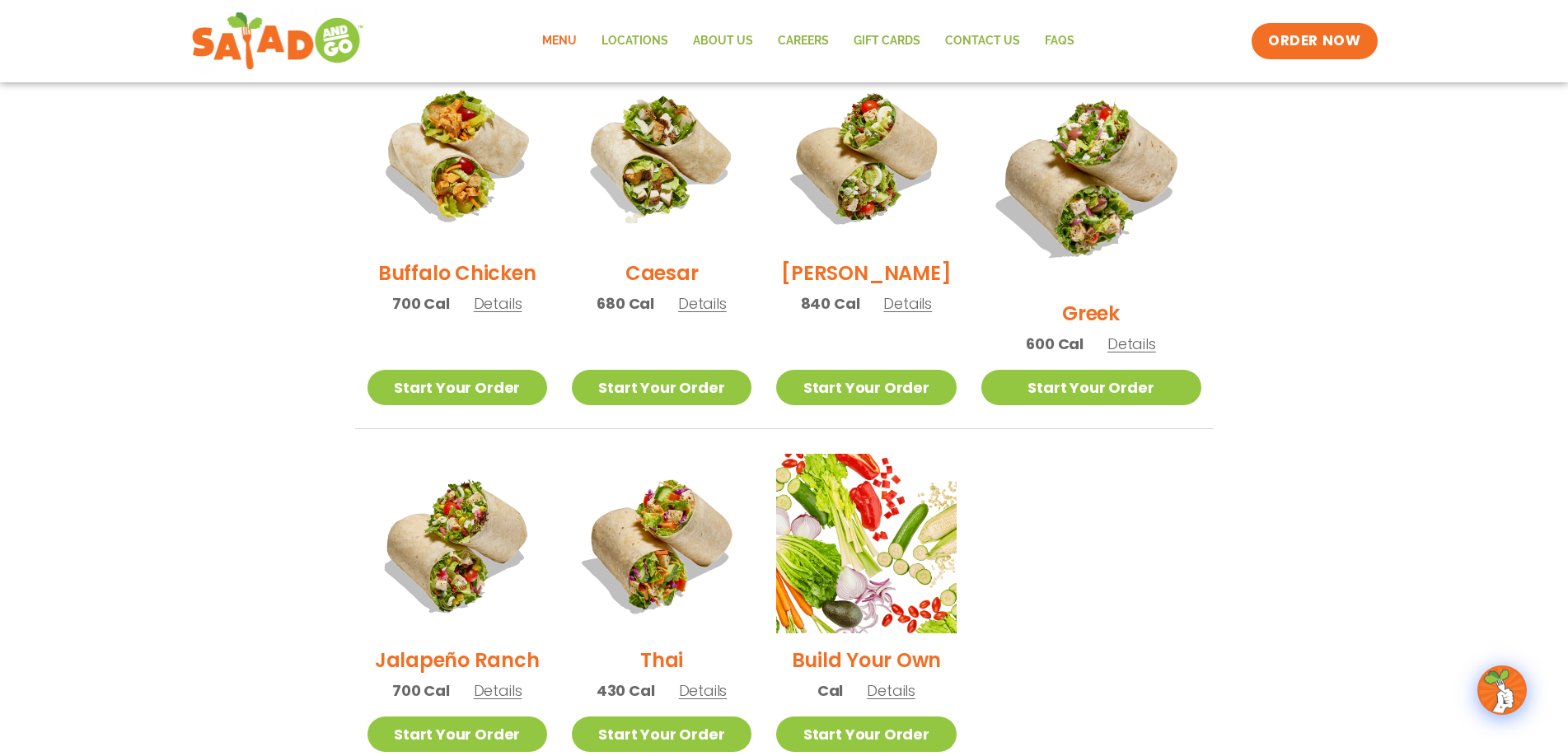
click at [728, 681] on span "Details" at bounding box center [703, 690] width 49 height 20
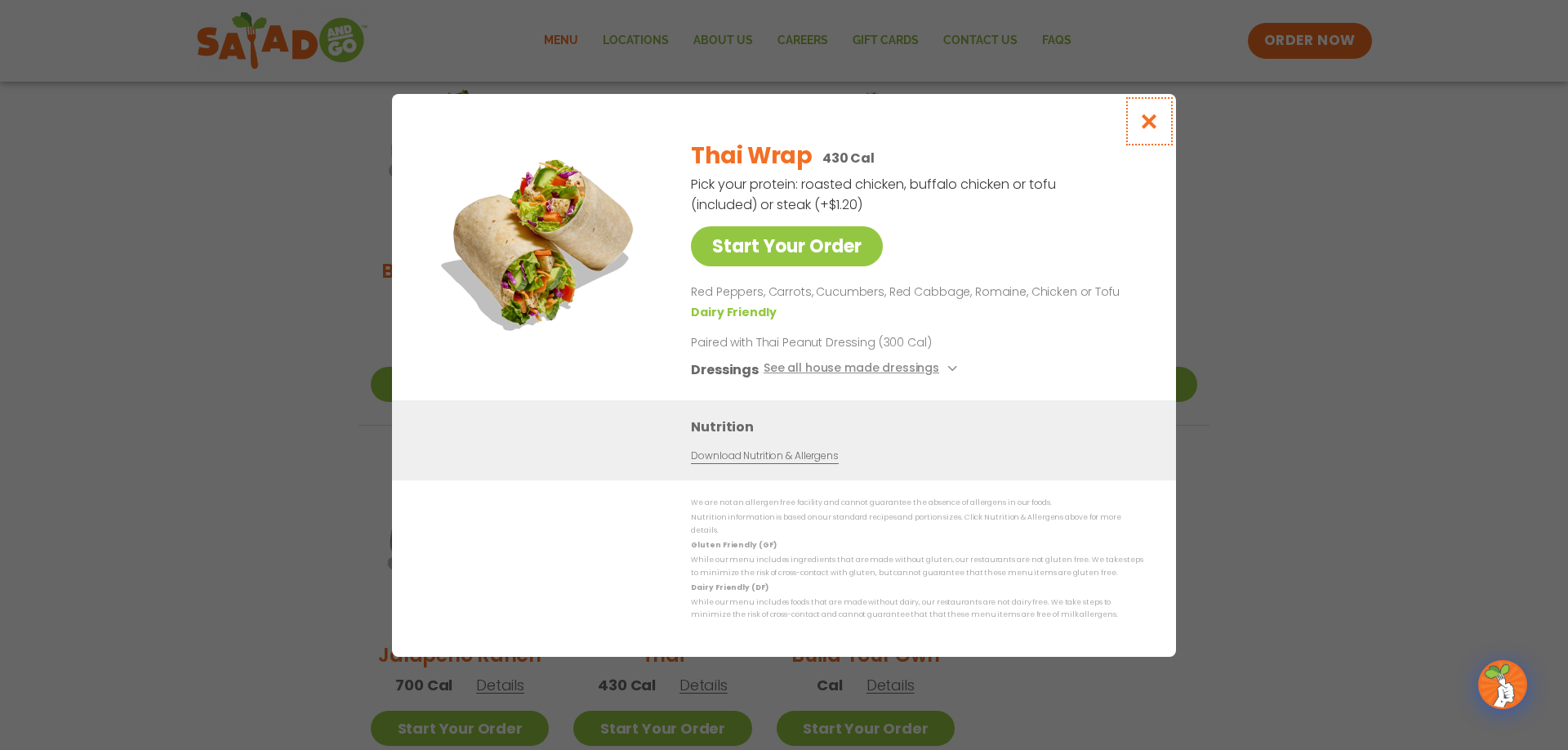
click at [1156, 121] on icon "Close modal" at bounding box center [1149, 121] width 20 height 17
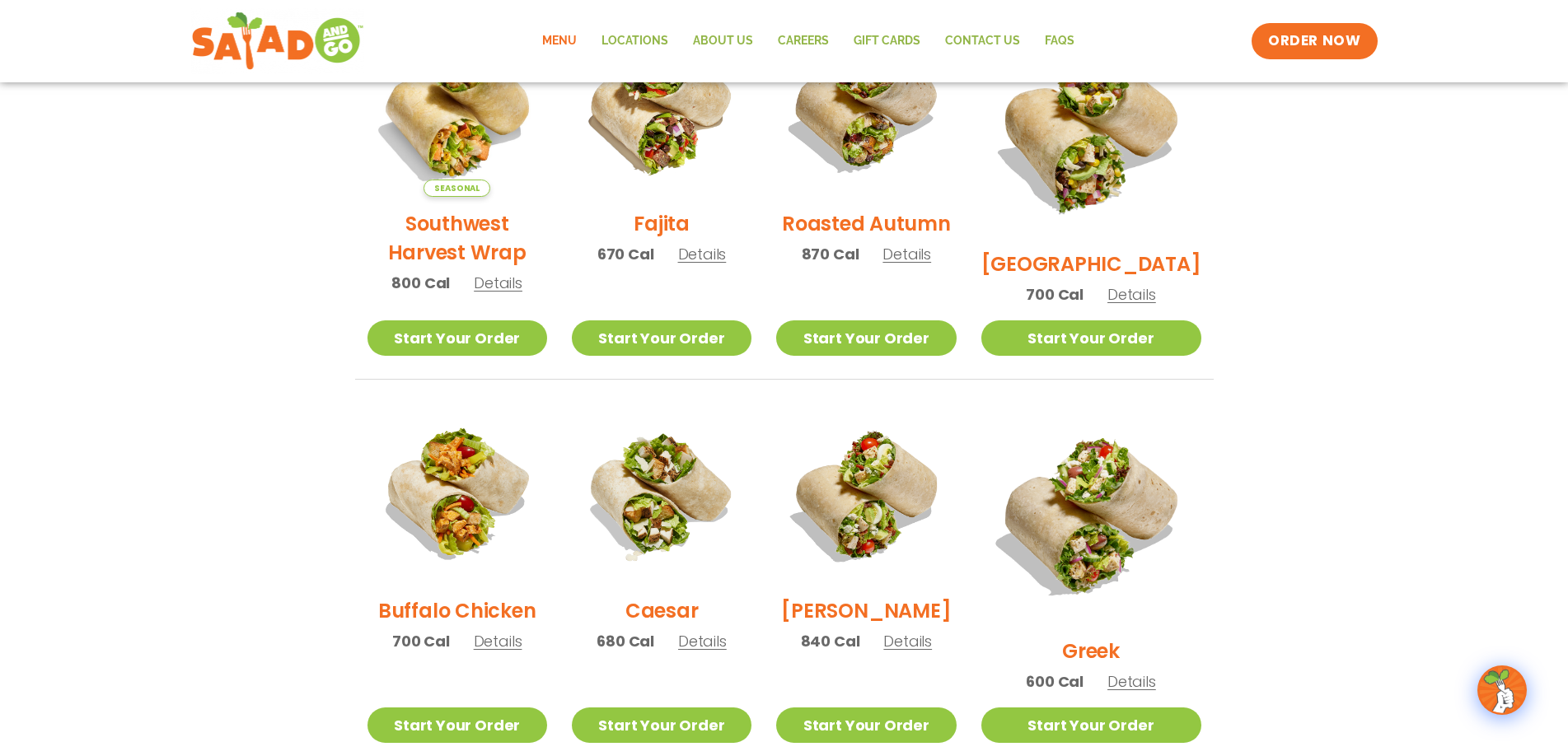
scroll to position [0, 0]
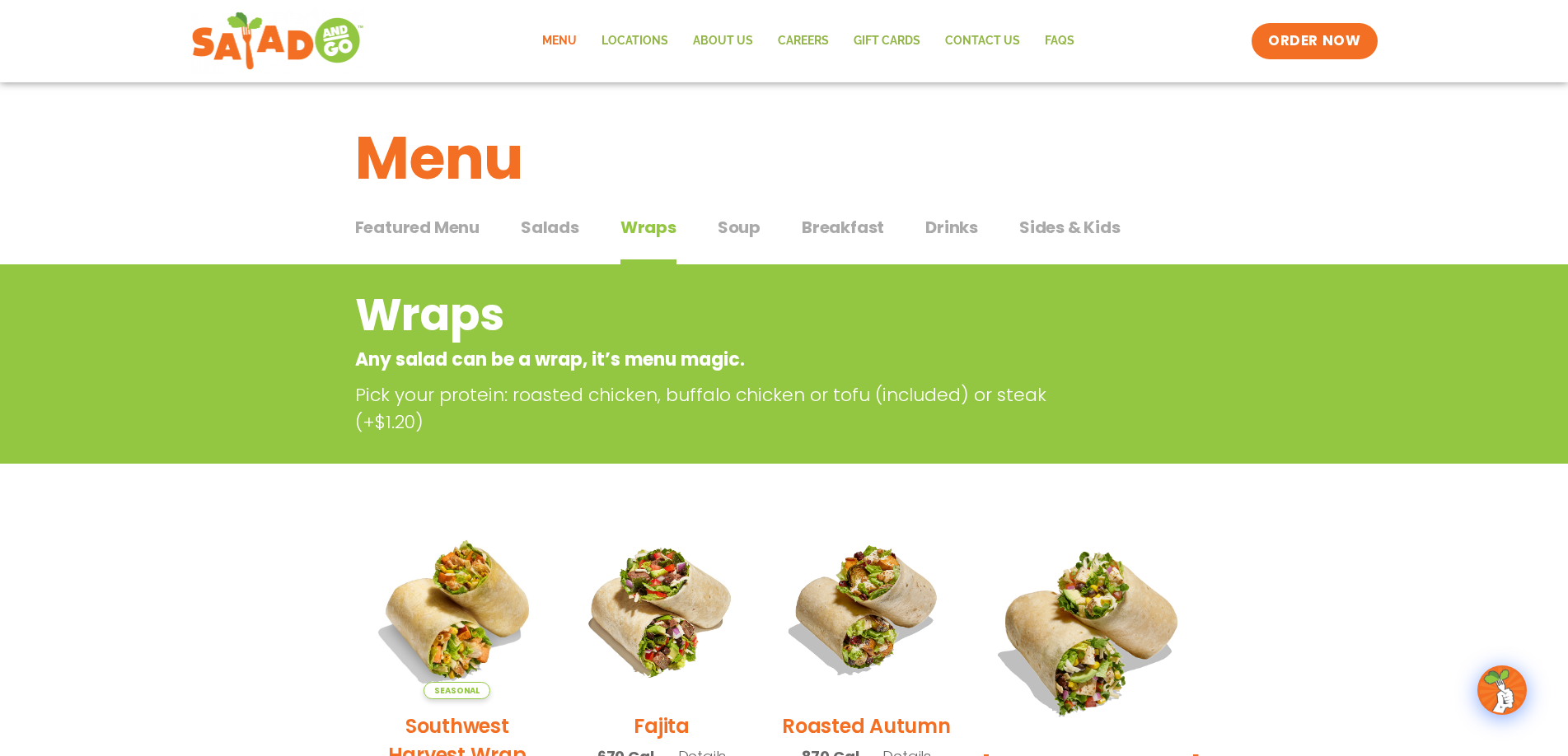
click at [760, 224] on div "Featured Menu Featured Menu Salads Salads Wraps Wraps Soup Soup Breakfast Break…" at bounding box center [784, 237] width 858 height 56
click at [754, 231] on span "Soup" at bounding box center [739, 227] width 43 height 25
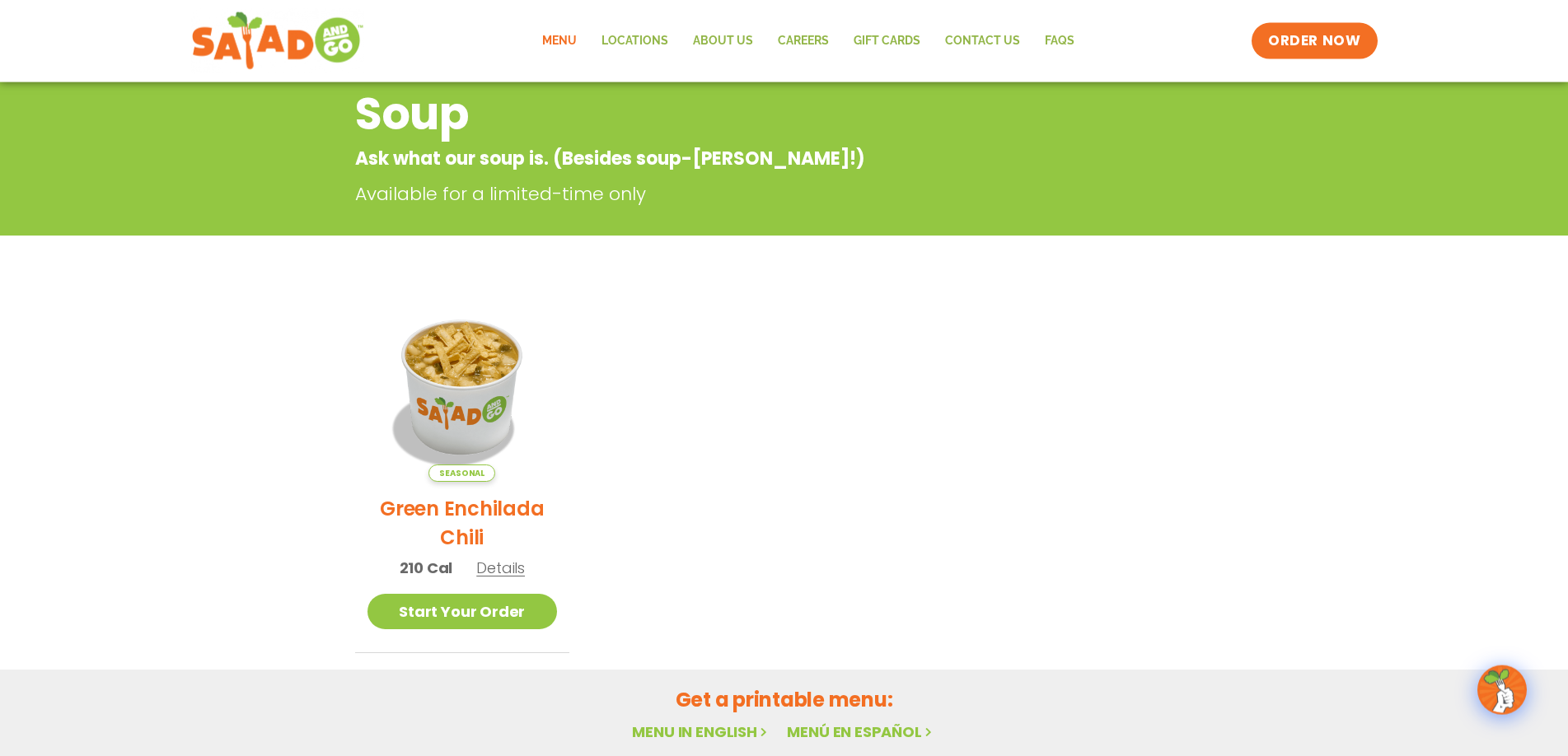
scroll to position [280, 0]
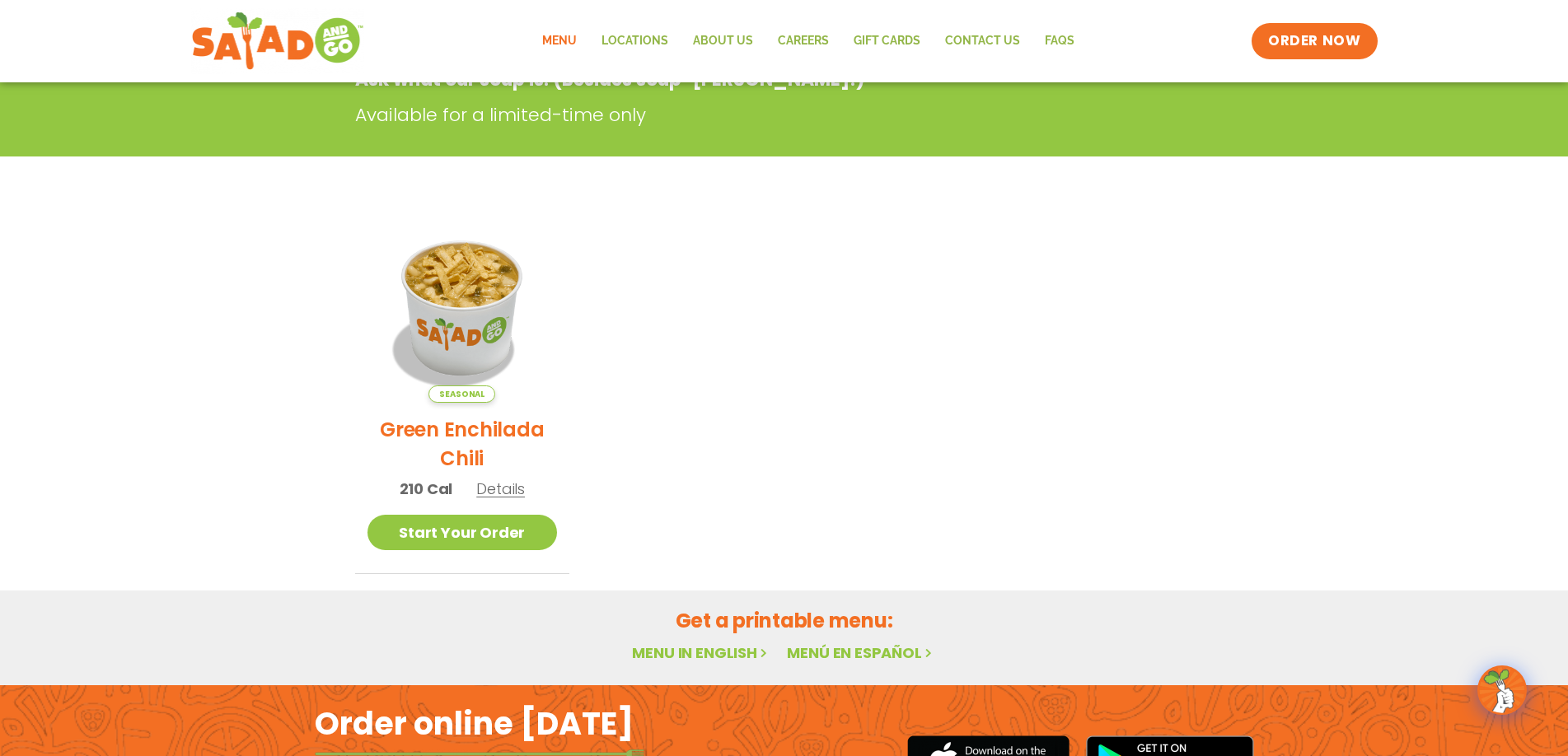
click at [514, 499] on span "Details" at bounding box center [500, 488] width 49 height 20
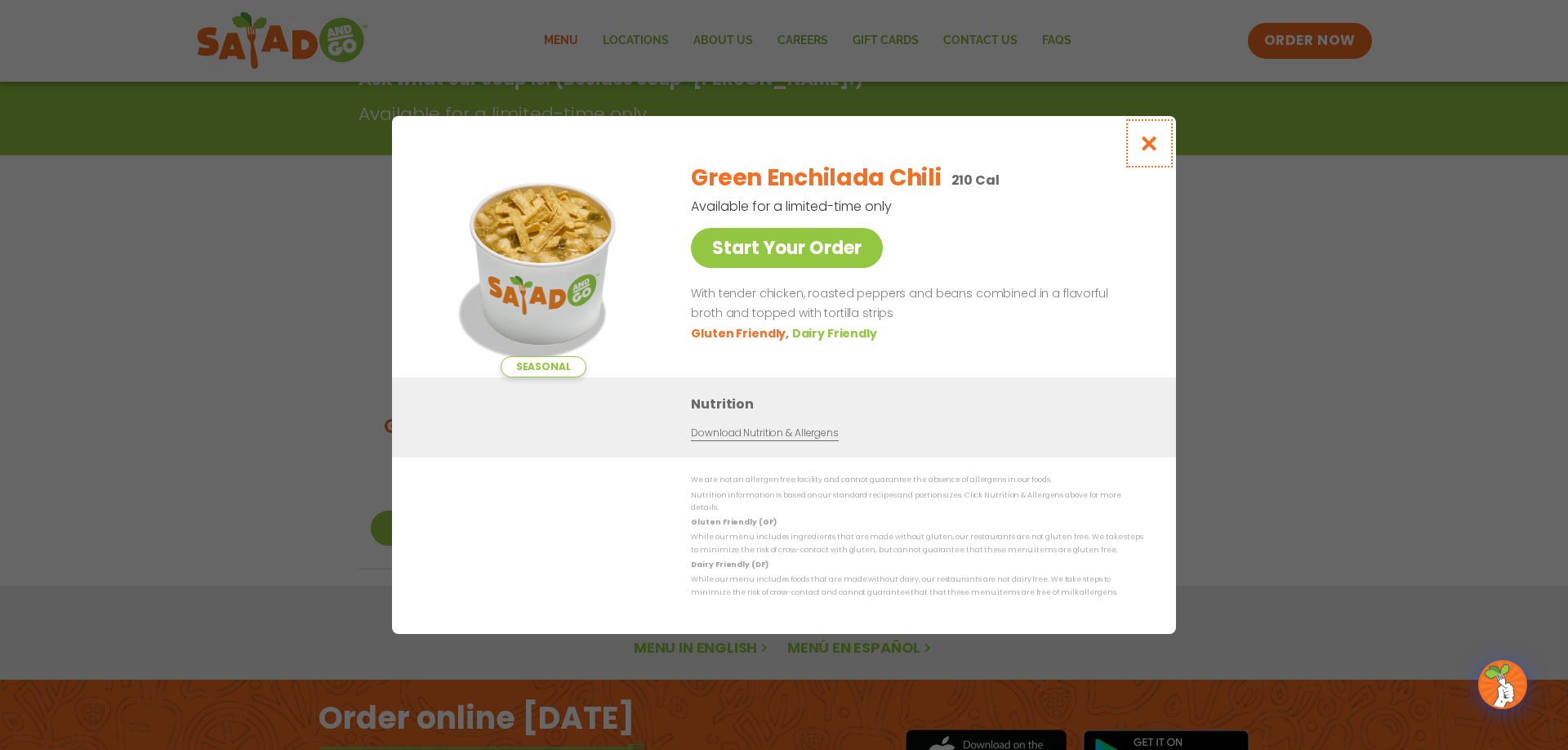
click at [1152, 143] on icon "Close modal" at bounding box center [1149, 143] width 20 height 17
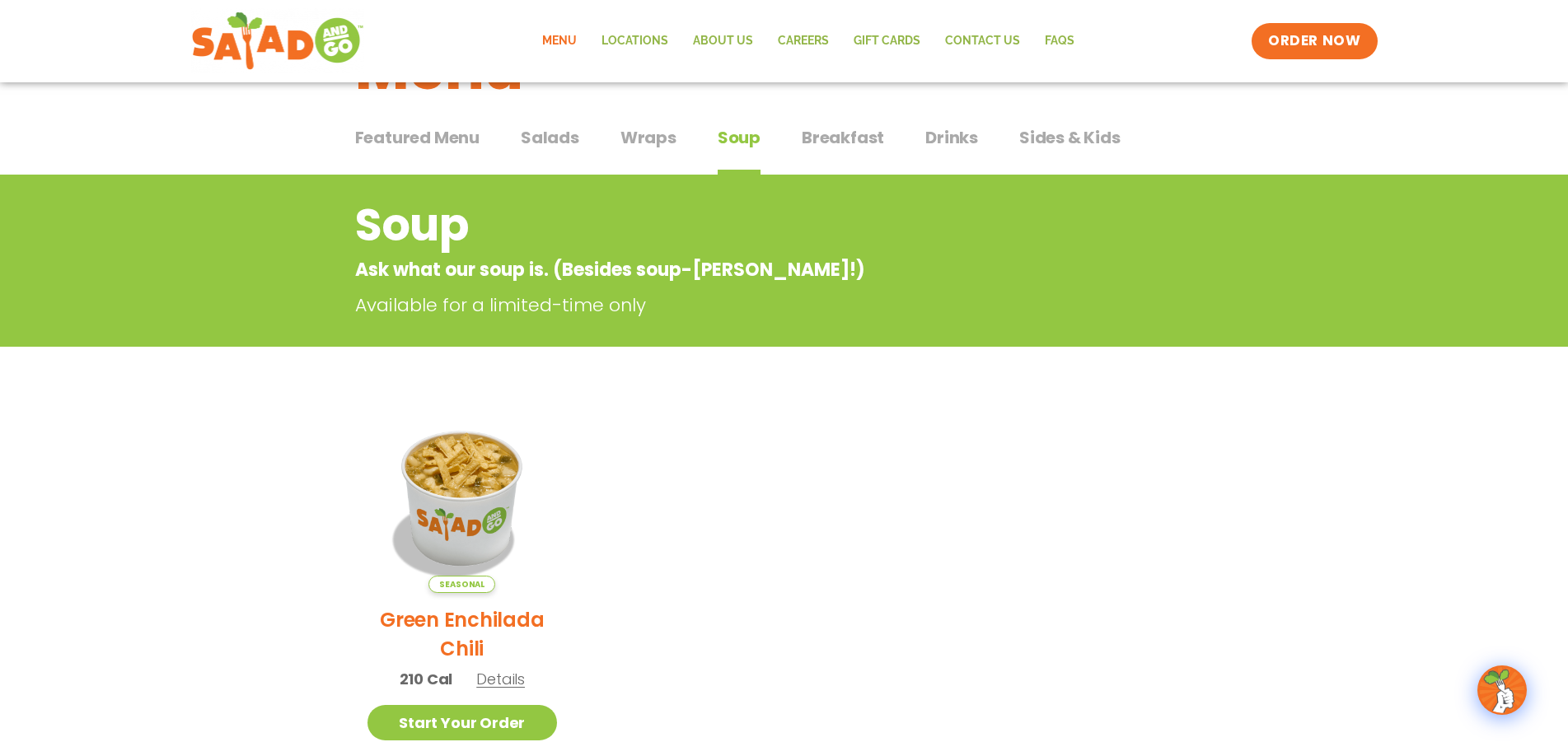
scroll to position [0, 0]
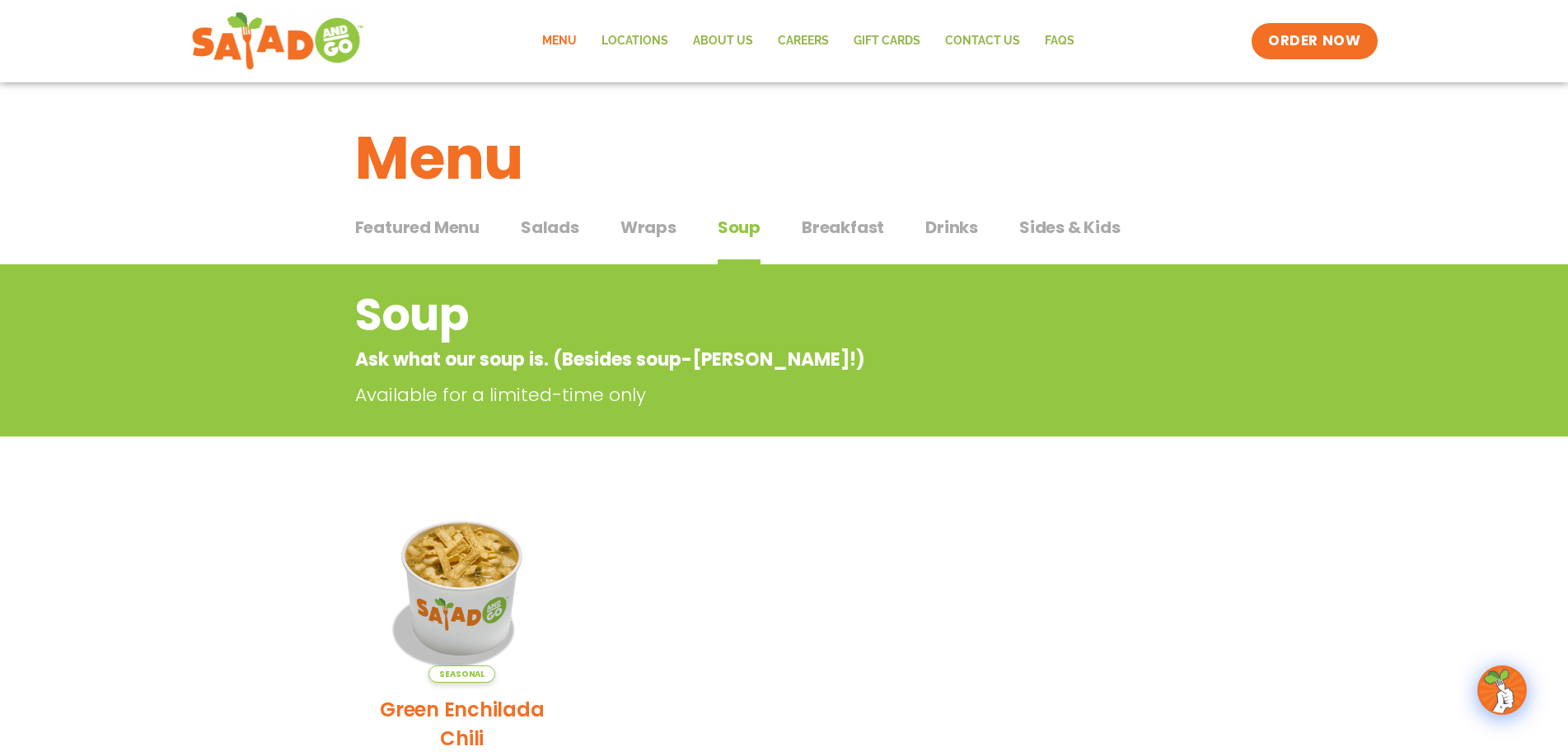
click at [850, 227] on span "Breakfast" at bounding box center [842, 227] width 83 height 25
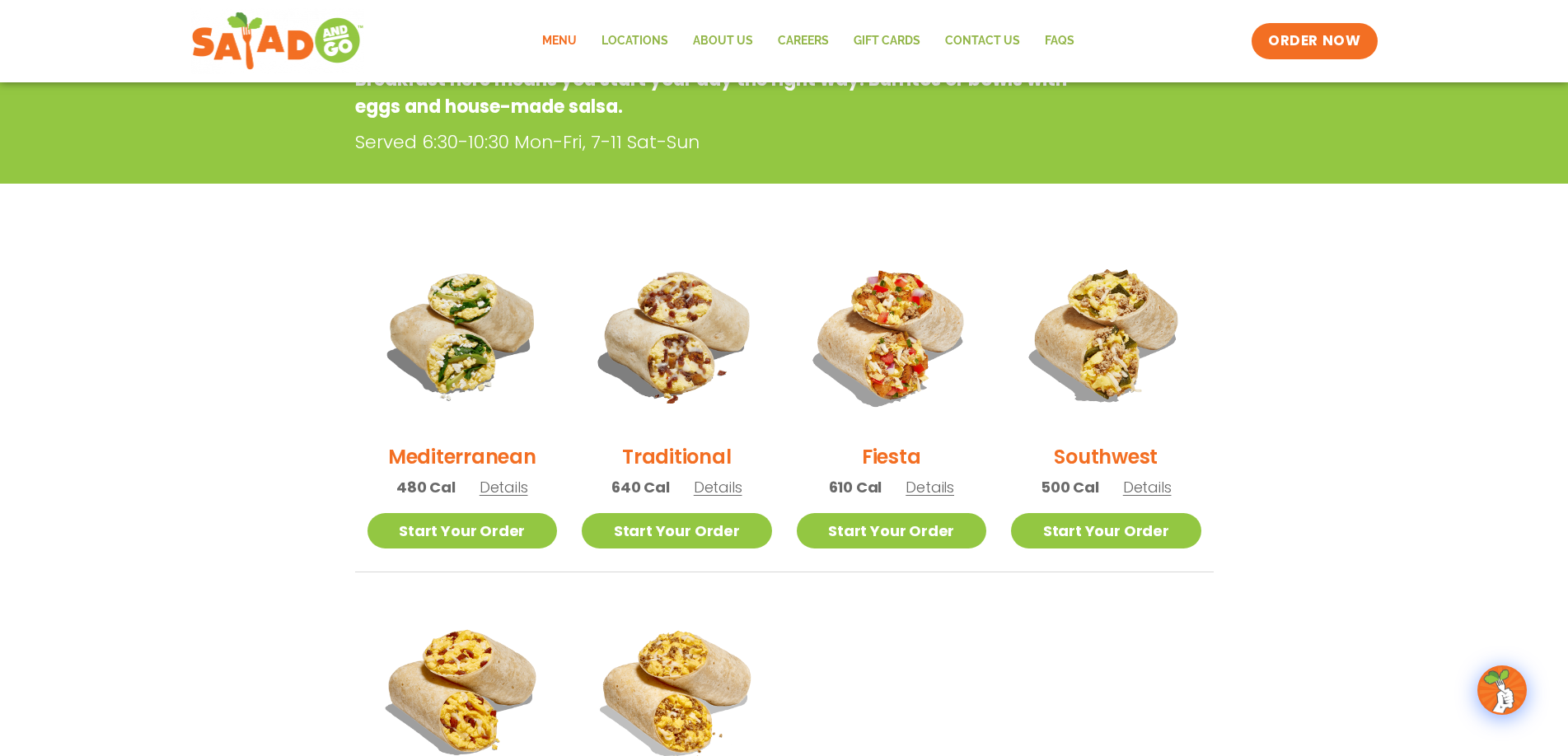
scroll to position [420, 0]
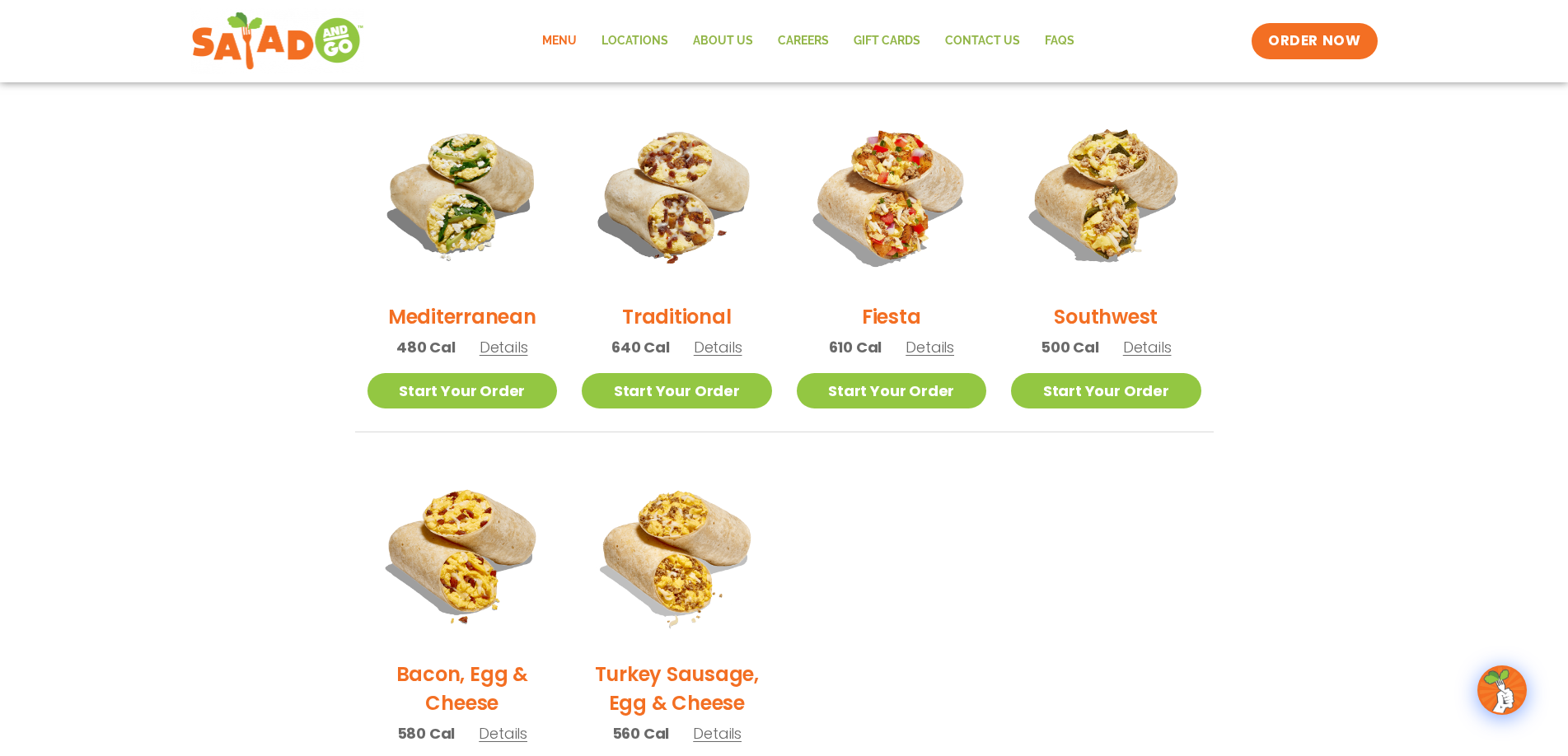
click at [530, 350] on div "Mediterranean 480 Cal Details" at bounding box center [462, 236] width 190 height 273
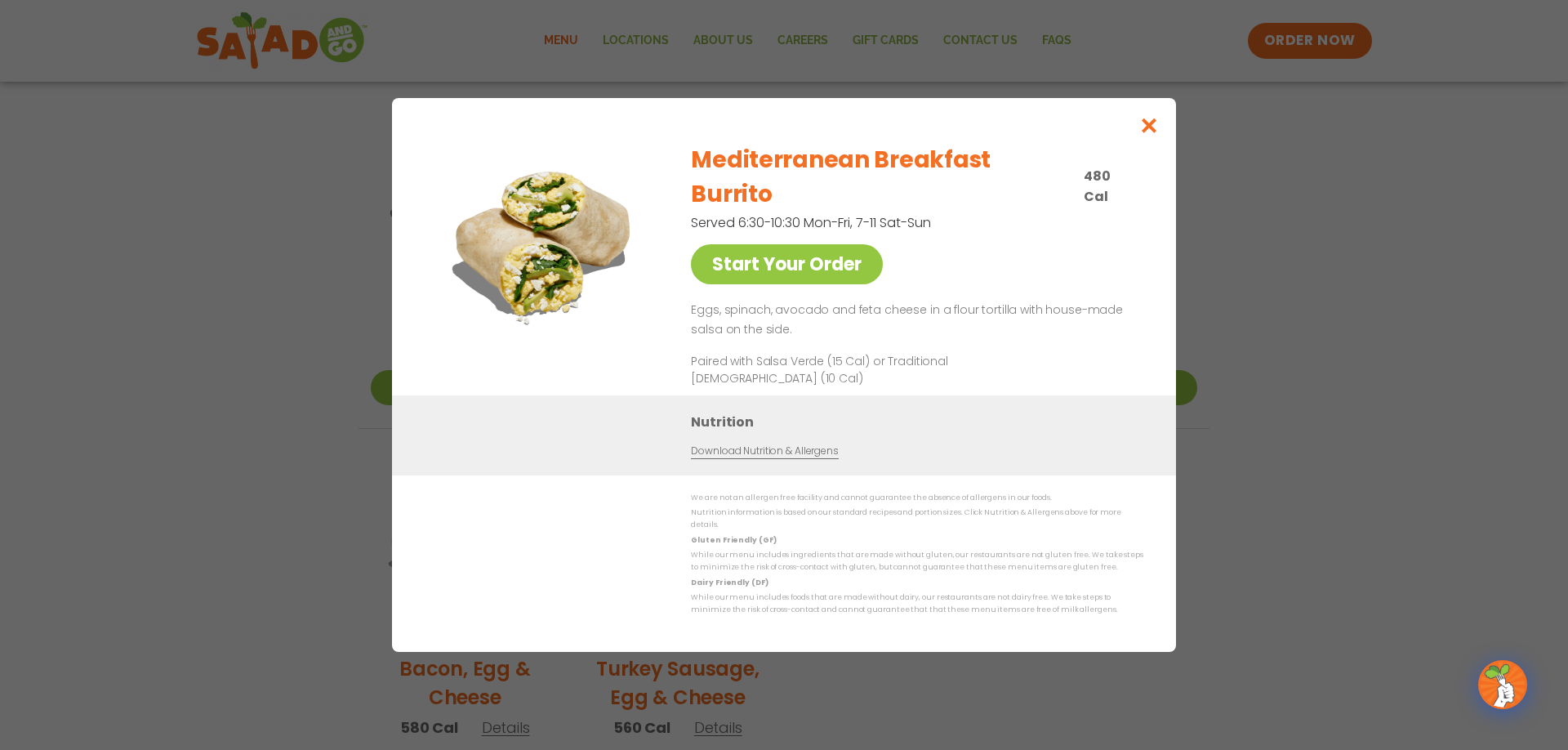
click at [514, 347] on img at bounding box center [543, 246] width 229 height 229
click at [1153, 134] on icon "Close modal" at bounding box center [1149, 125] width 20 height 17
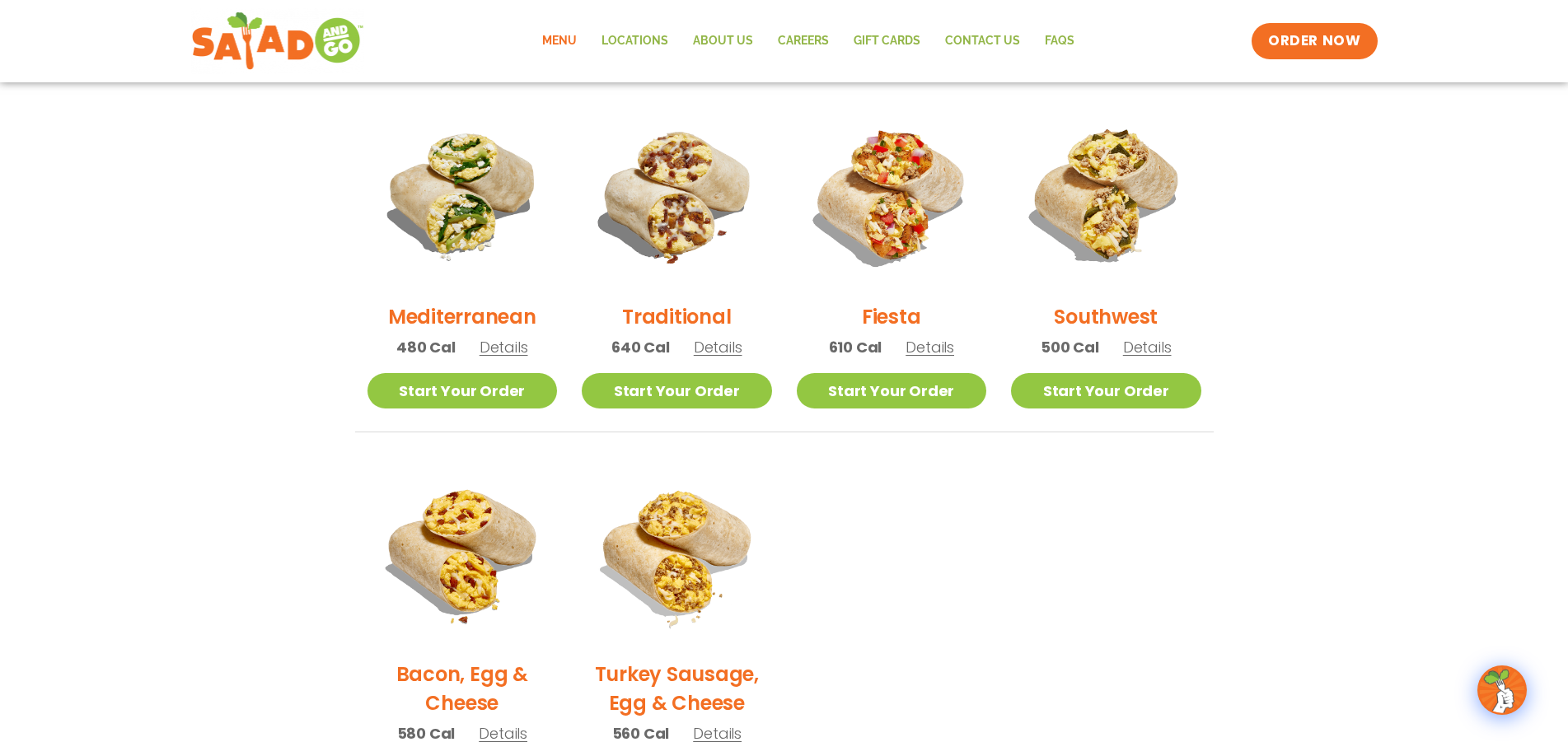
click at [505, 340] on span "Details" at bounding box center [503, 347] width 49 height 20
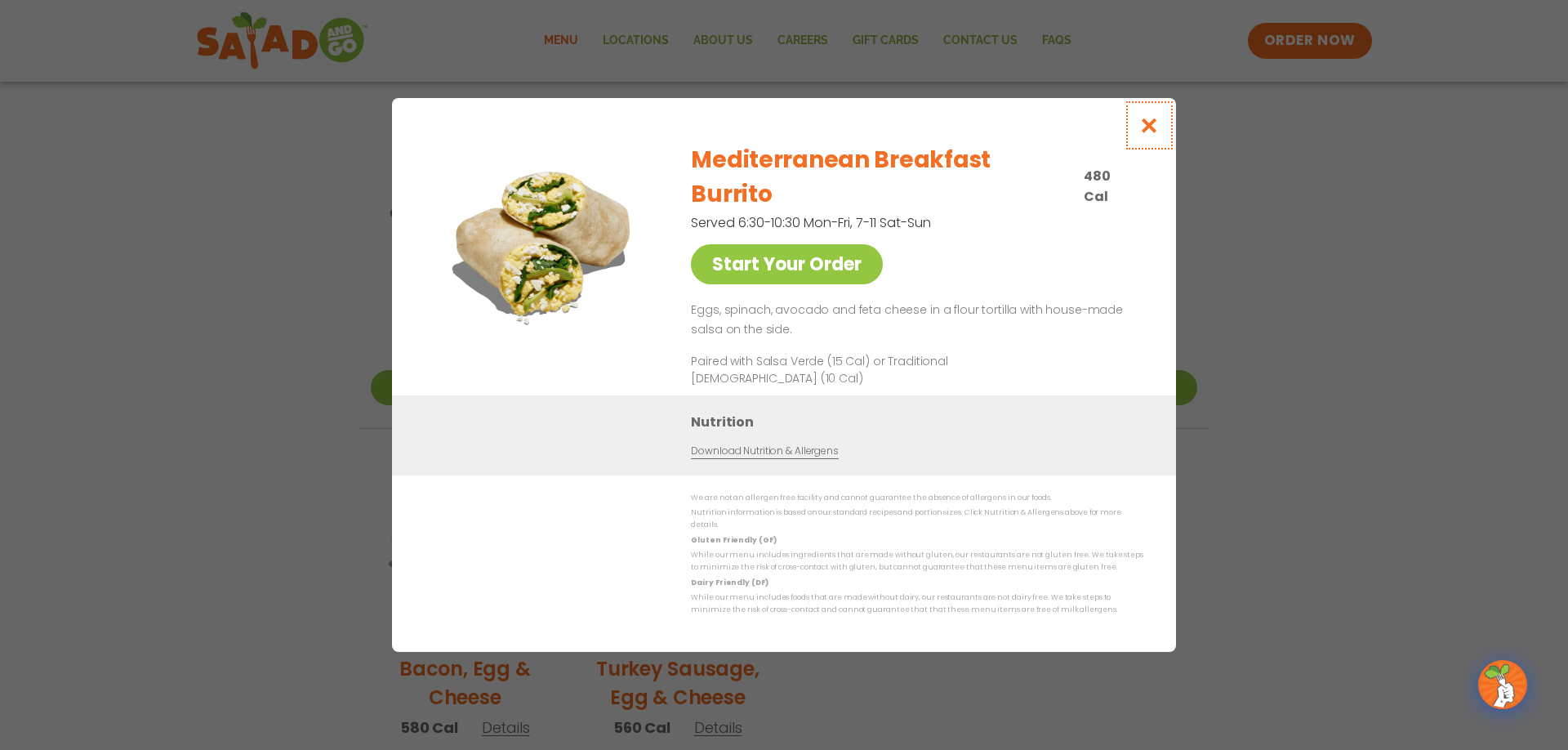
click at [1152, 134] on icon "Close modal" at bounding box center [1149, 125] width 20 height 17
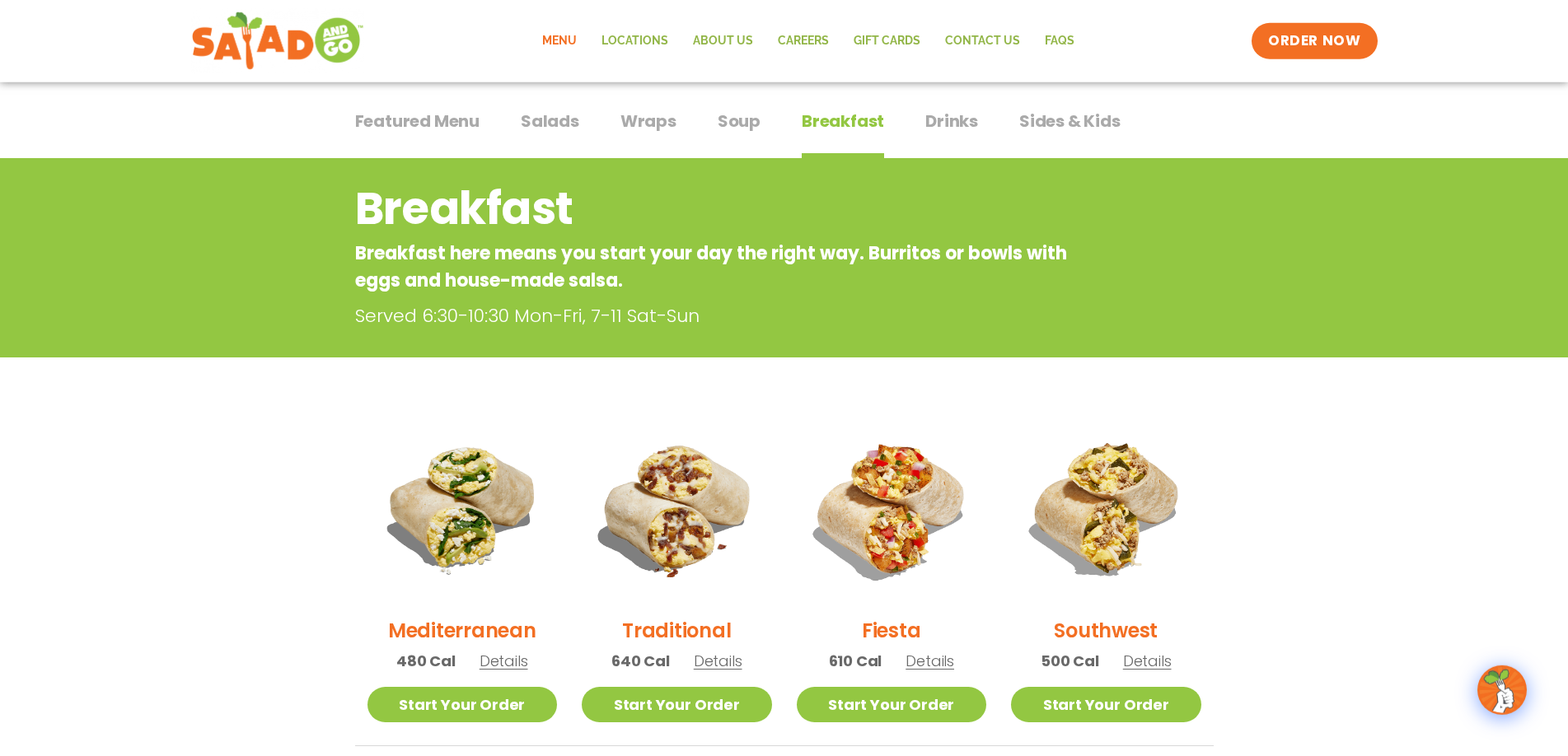
scroll to position [0, 0]
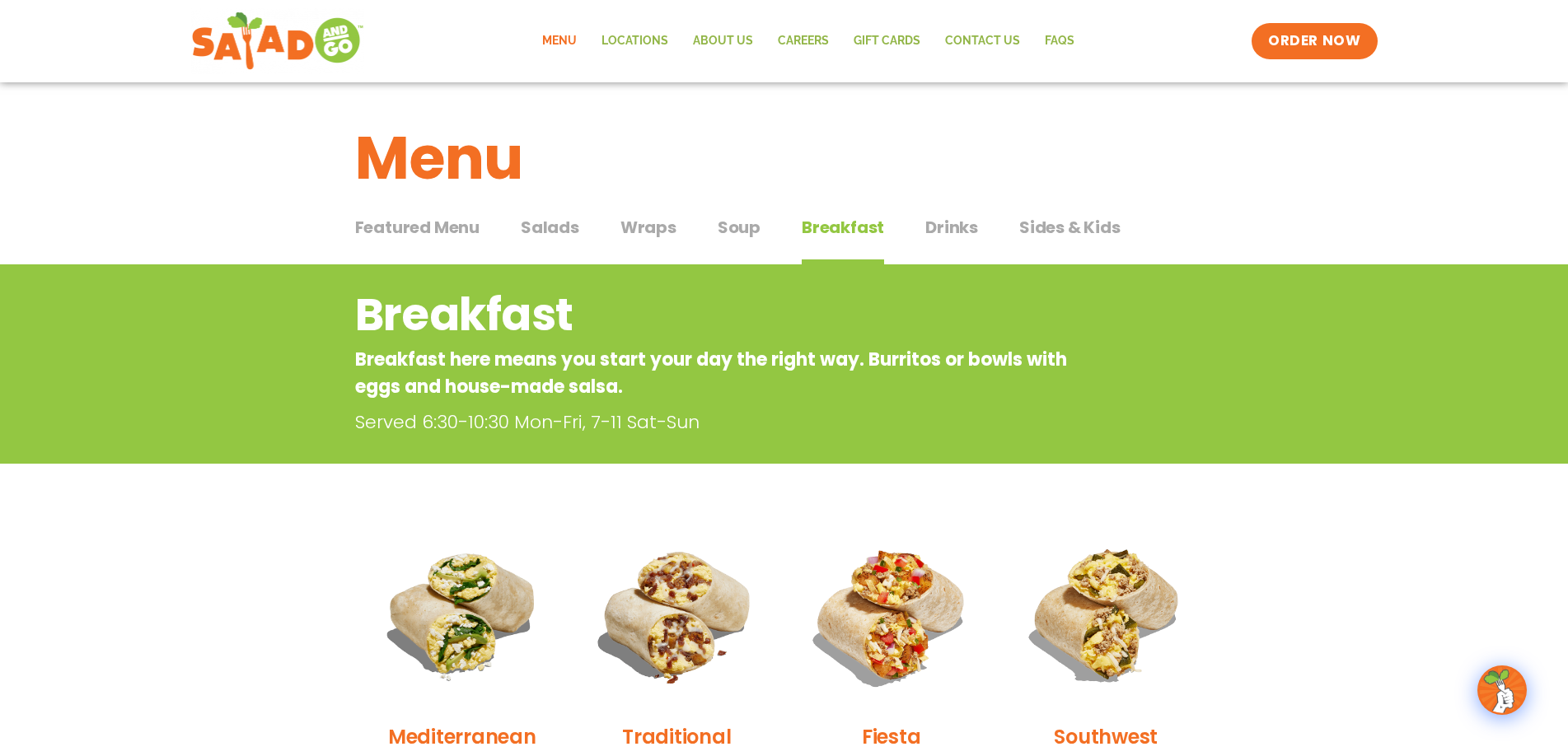
click at [965, 231] on span "Drinks" at bounding box center [950, 227] width 52 height 25
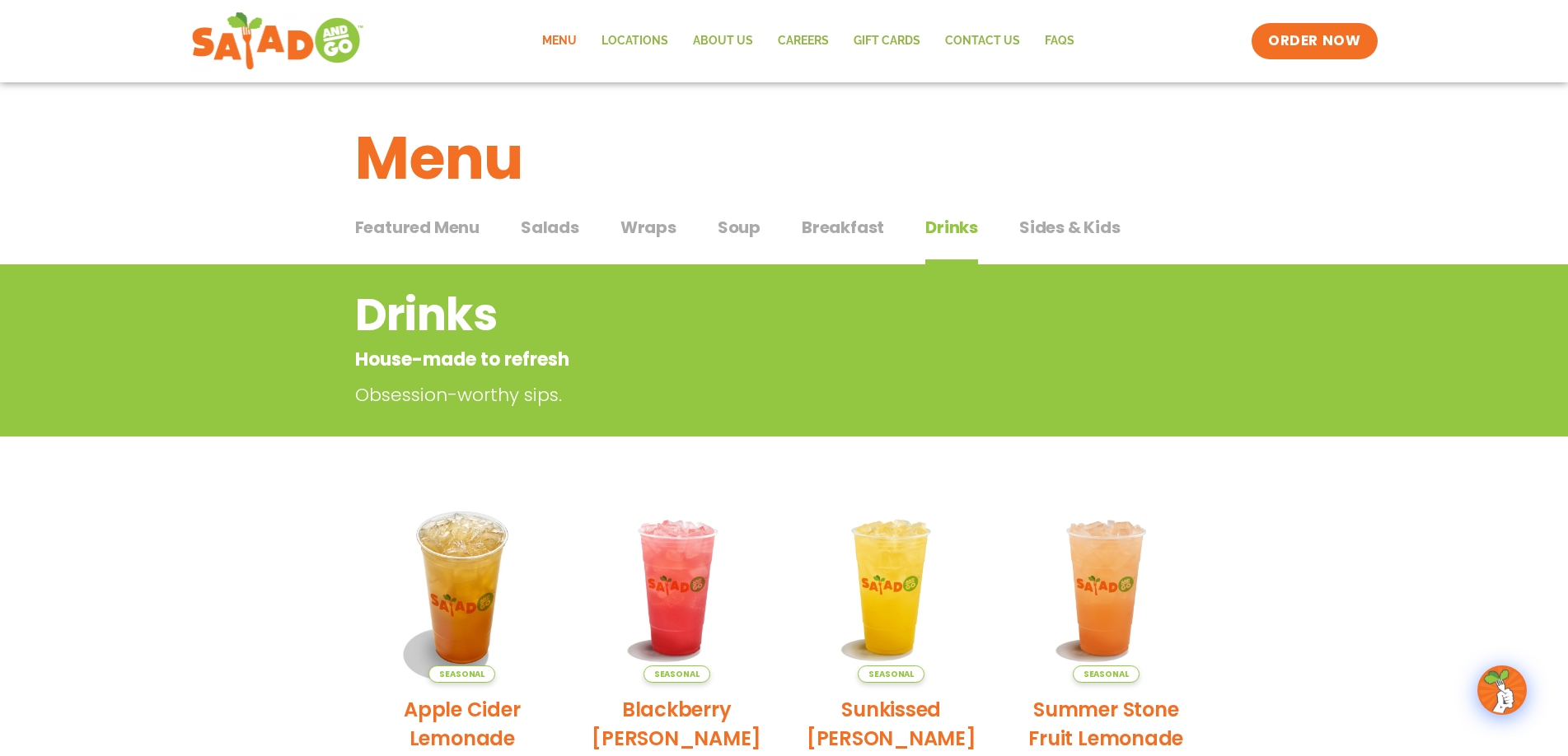
click at [1085, 236] on span "Sides & Kids" at bounding box center [1069, 227] width 101 height 25
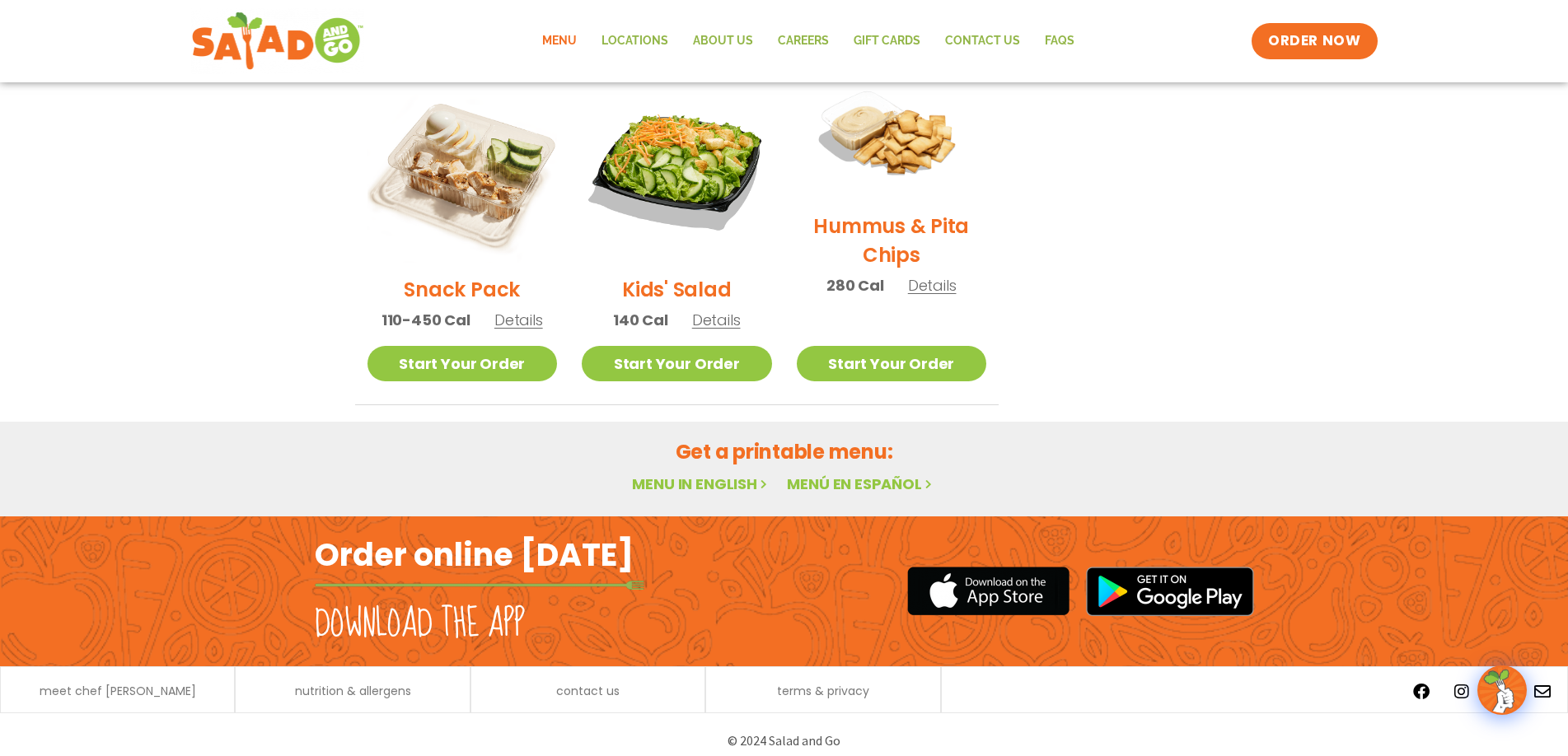
scroll to position [280, 0]
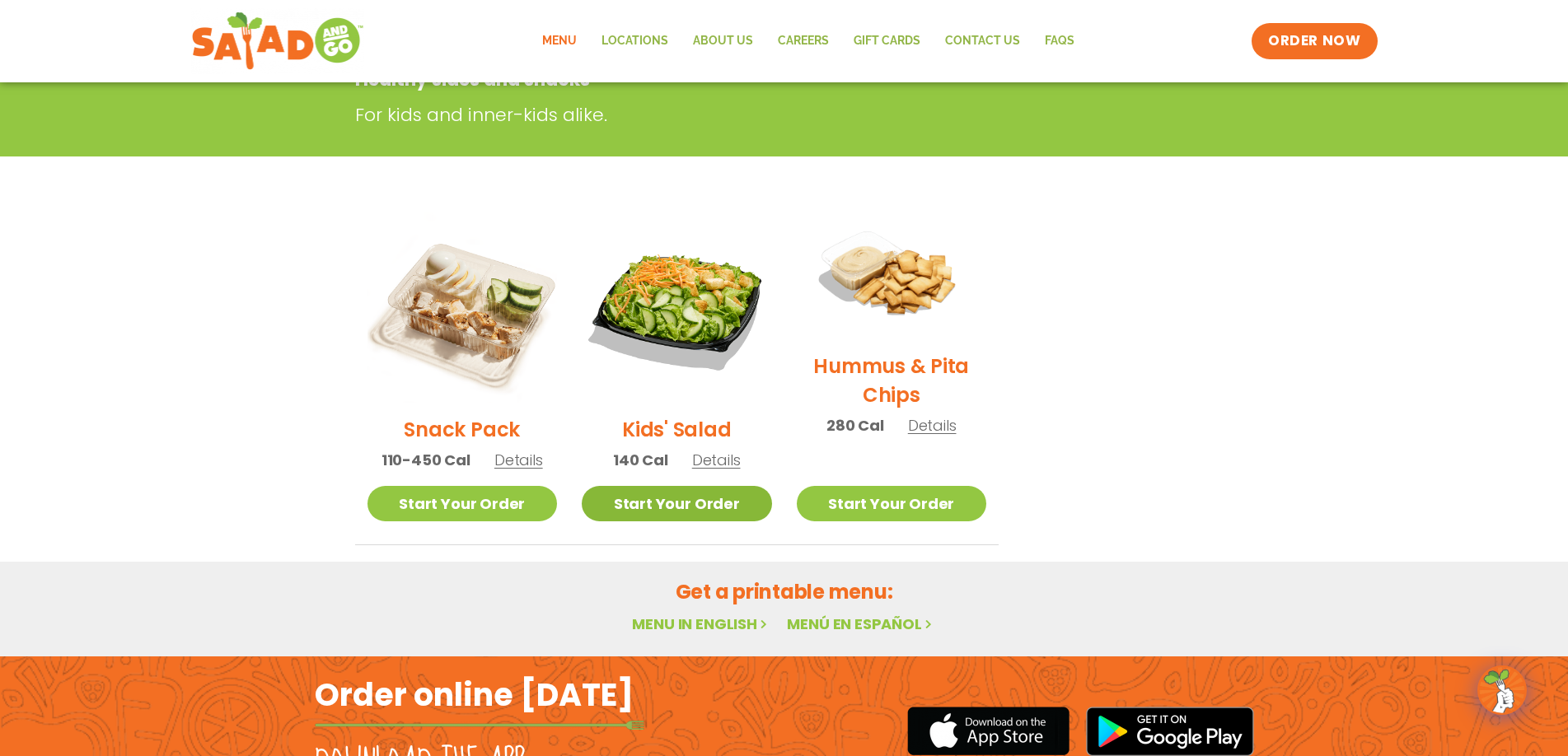
click at [699, 501] on link "Start Your Order" at bounding box center [676, 504] width 190 height 35
